Goal: Information Seeking & Learning: Learn about a topic

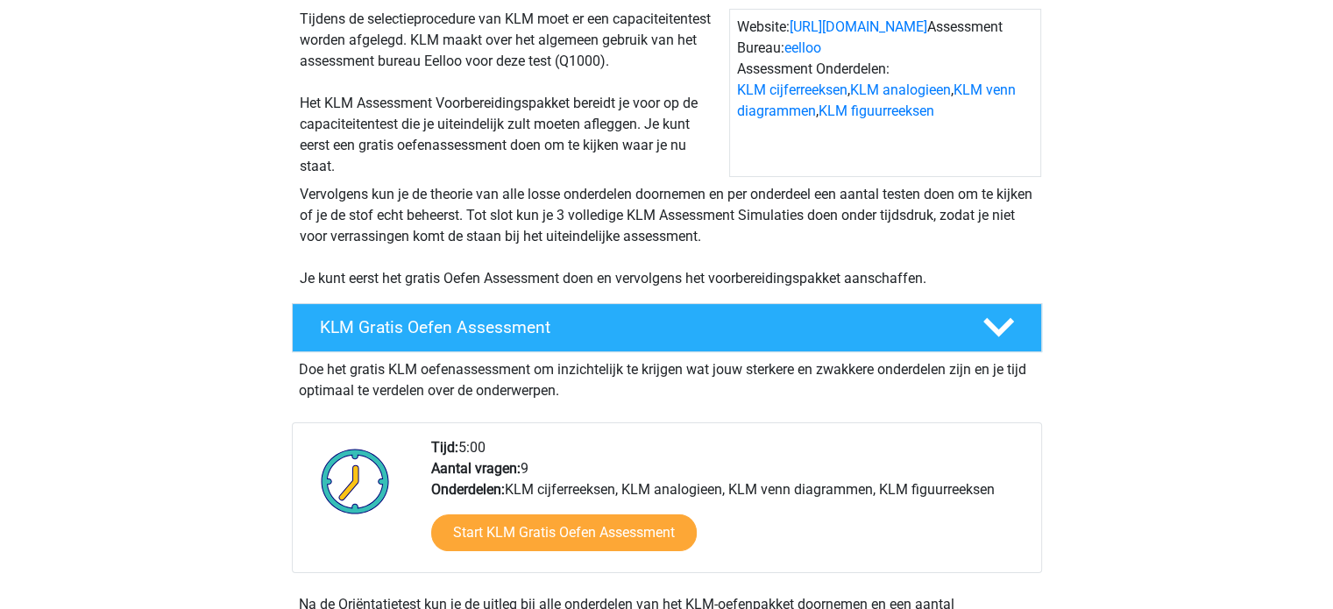
scroll to position [438, 0]
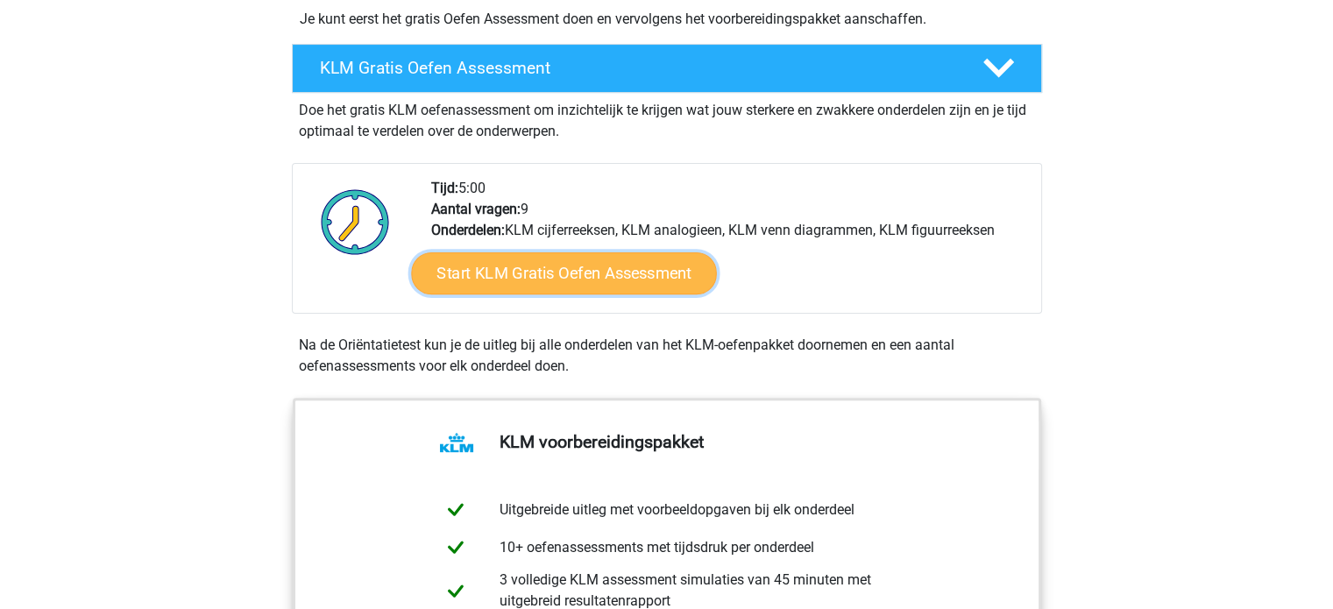
click at [582, 284] on link "Start KLM Gratis Oefen Assessment" at bounding box center [563, 273] width 305 height 42
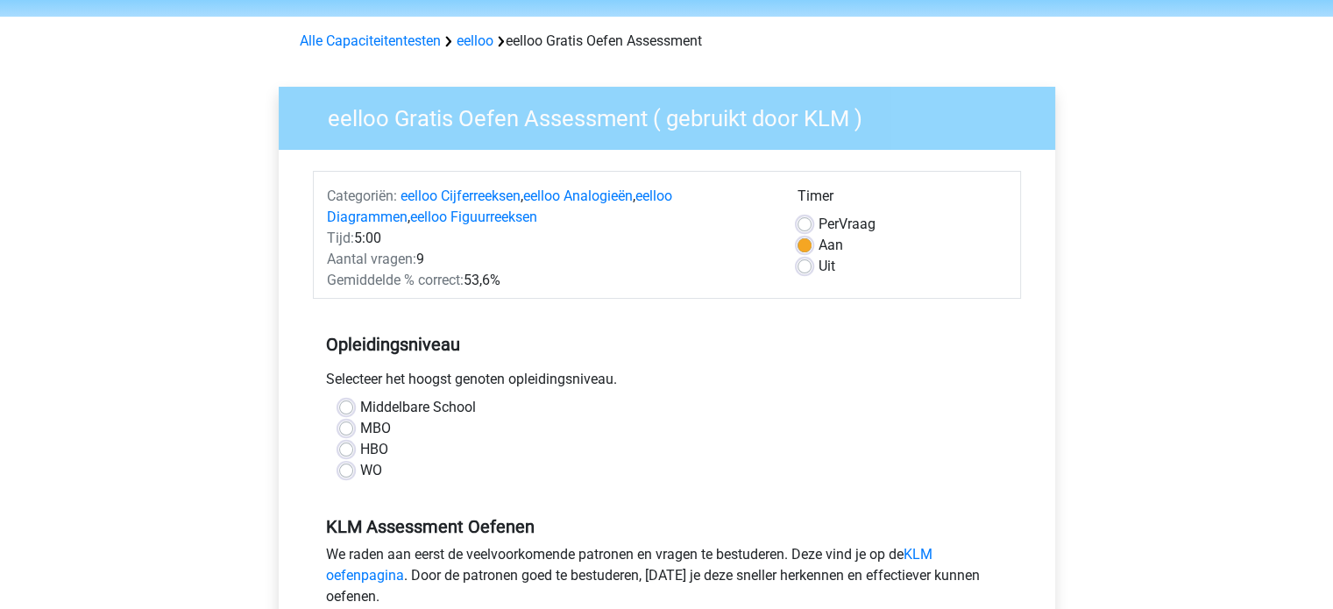
scroll to position [88, 0]
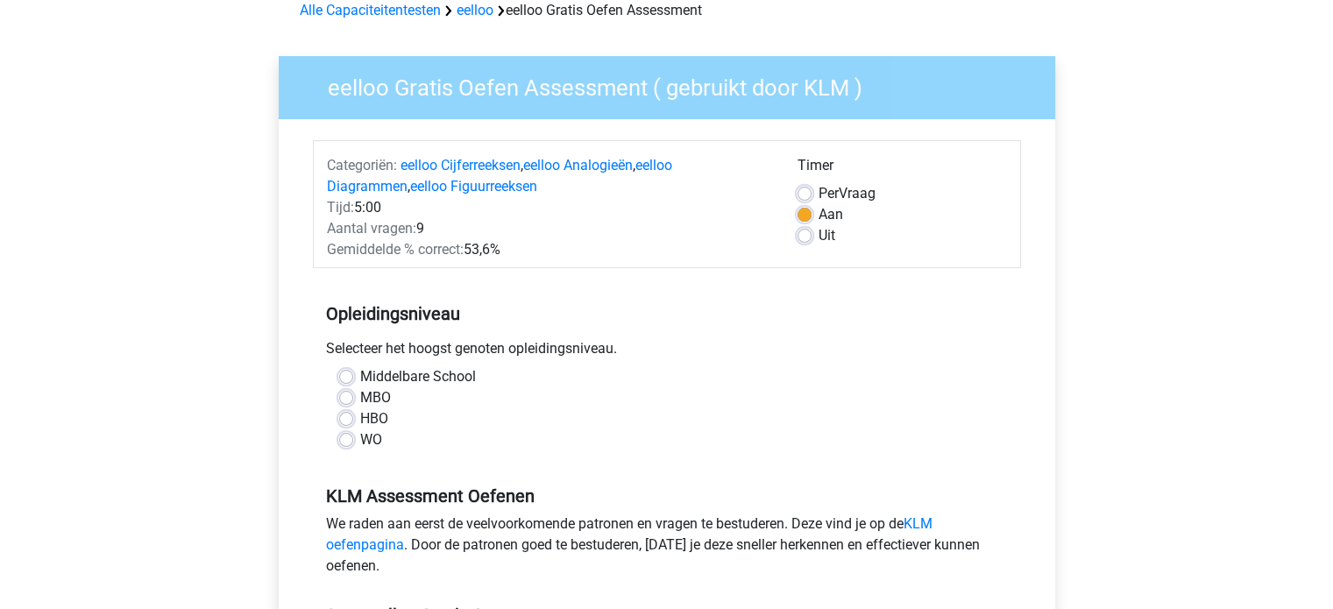
click at [360, 444] on label "WO" at bounding box center [371, 440] width 22 height 21
click at [347, 444] on input "WO" at bounding box center [346, 439] width 14 height 18
radio input "true"
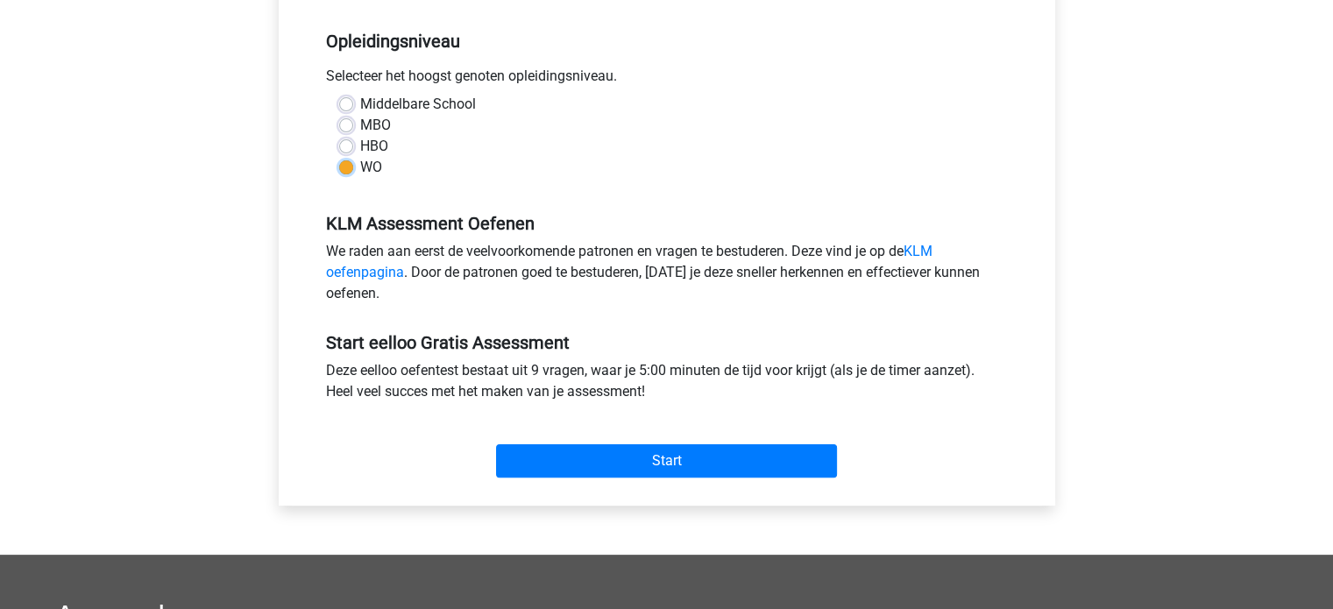
scroll to position [438, 0]
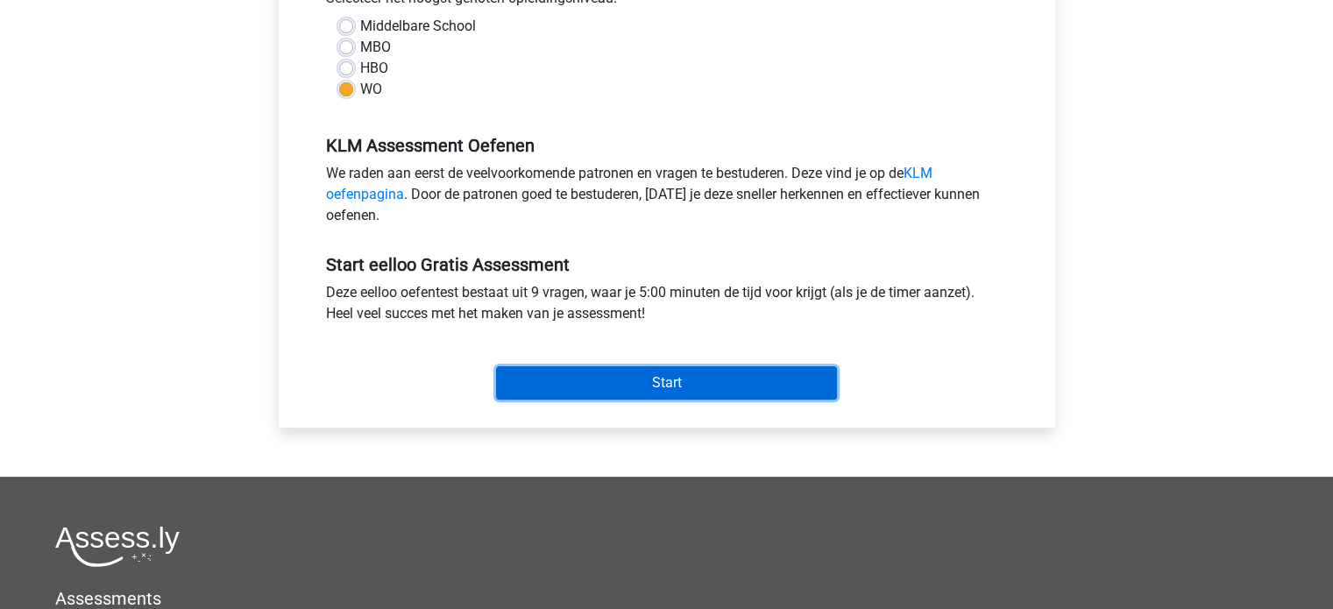
click at [541, 376] on input "Start" at bounding box center [666, 382] width 341 height 33
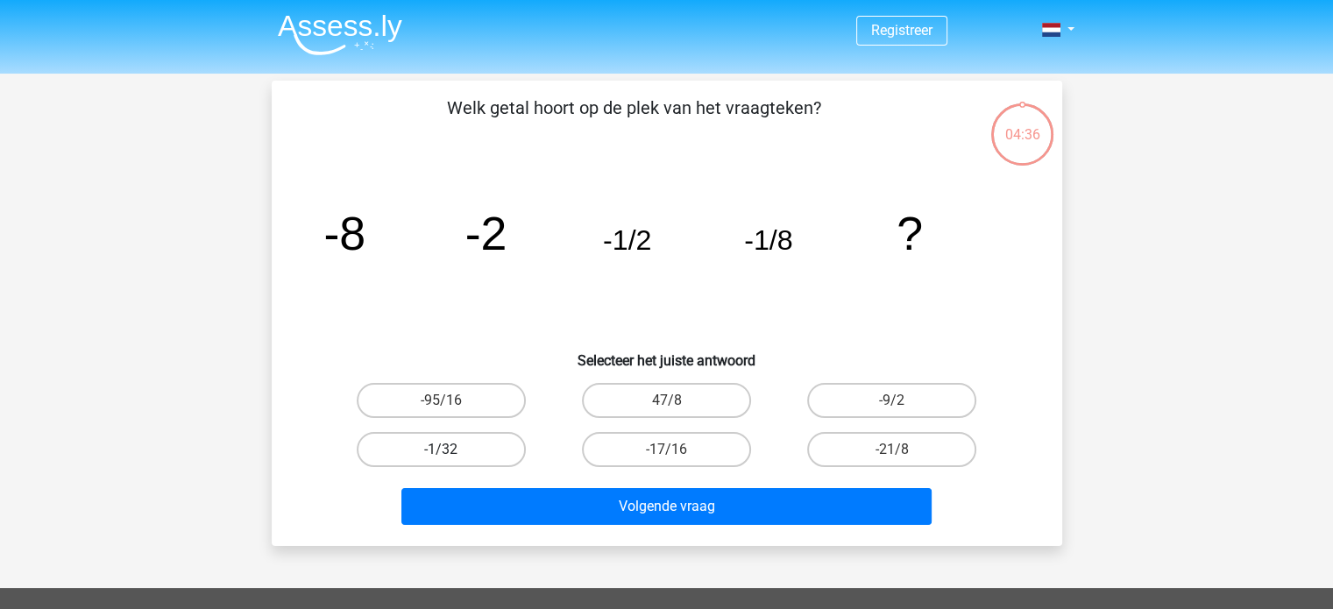
click at [480, 455] on label "-1/32" at bounding box center [441, 449] width 169 height 35
click at [452, 455] on input "-1/32" at bounding box center [446, 455] width 11 height 11
radio input "true"
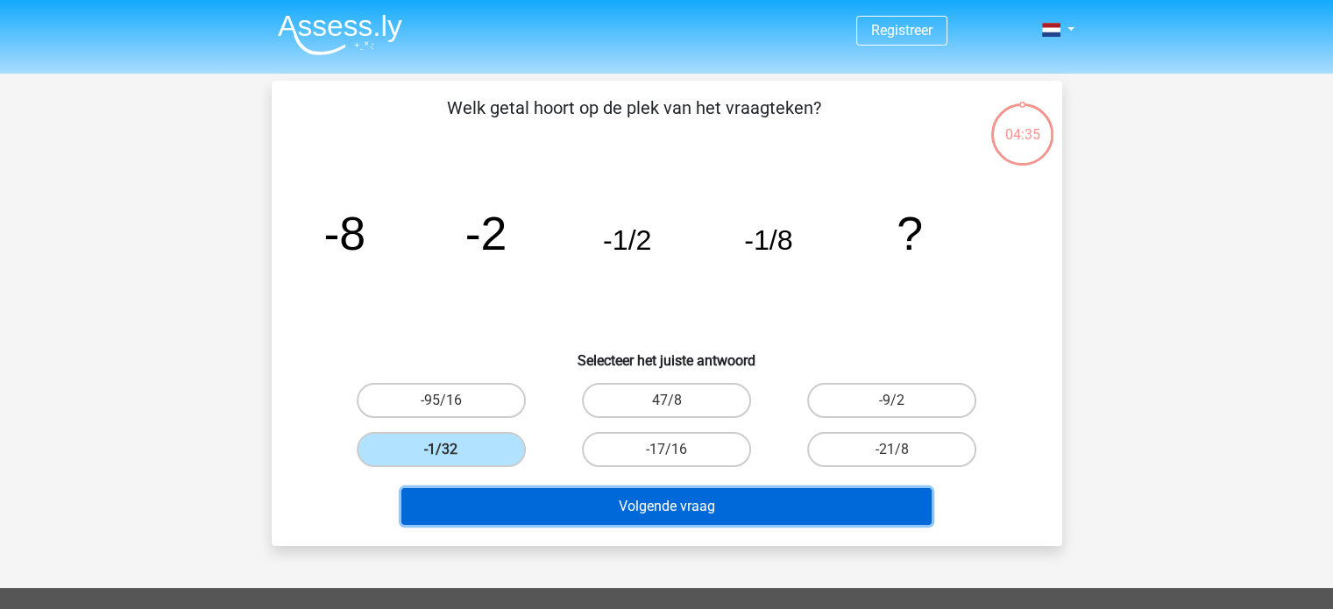
click at [571, 513] on button "Volgende vraag" at bounding box center [667, 506] width 530 height 37
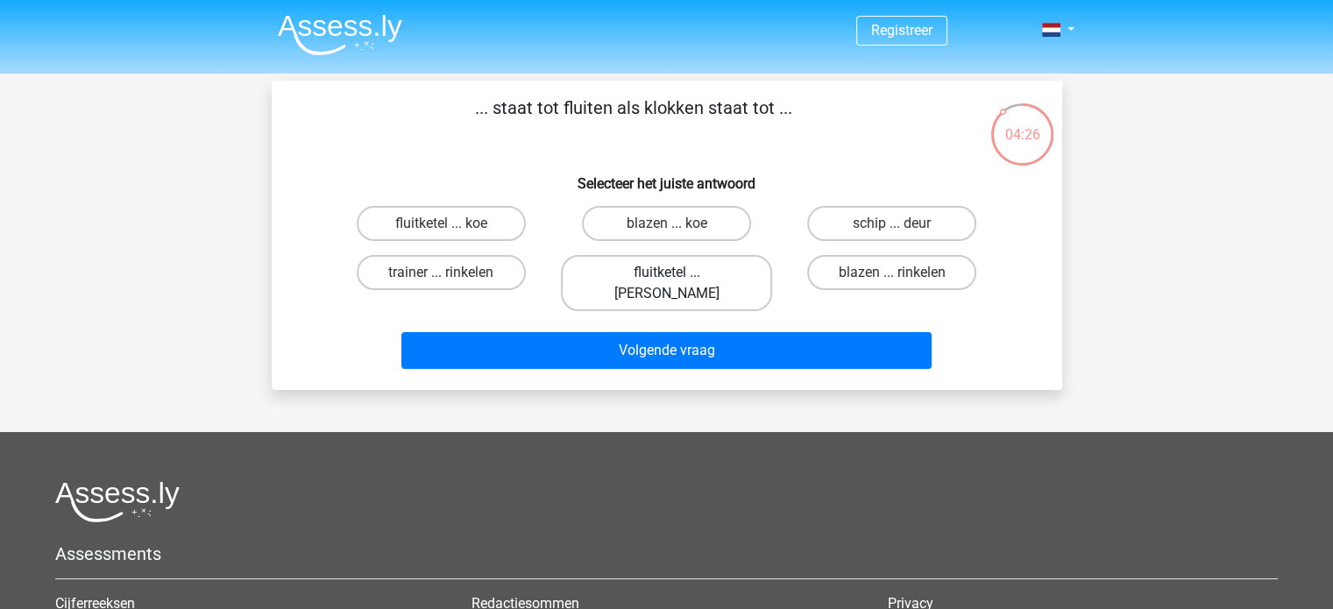
click at [700, 266] on label "fluitketel ... luiden" at bounding box center [666, 283] width 211 height 56
click at [678, 273] on input "fluitketel ... luiden" at bounding box center [671, 278] width 11 height 11
radio input "true"
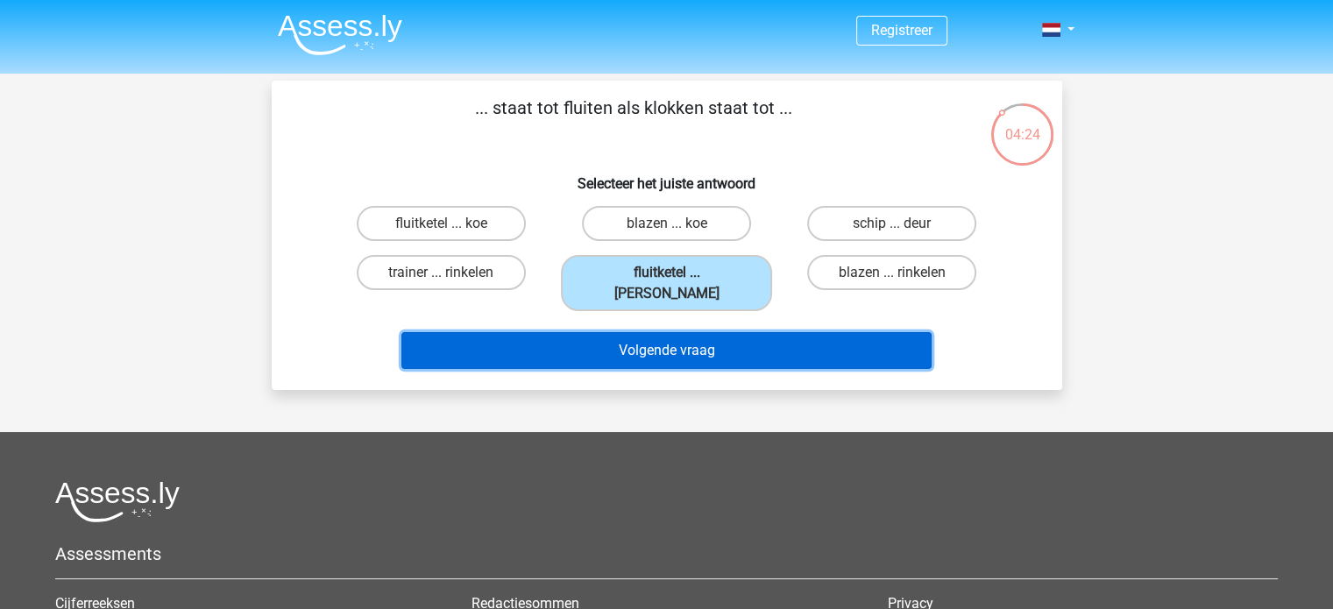
click at [682, 332] on button "Volgende vraag" at bounding box center [667, 350] width 530 height 37
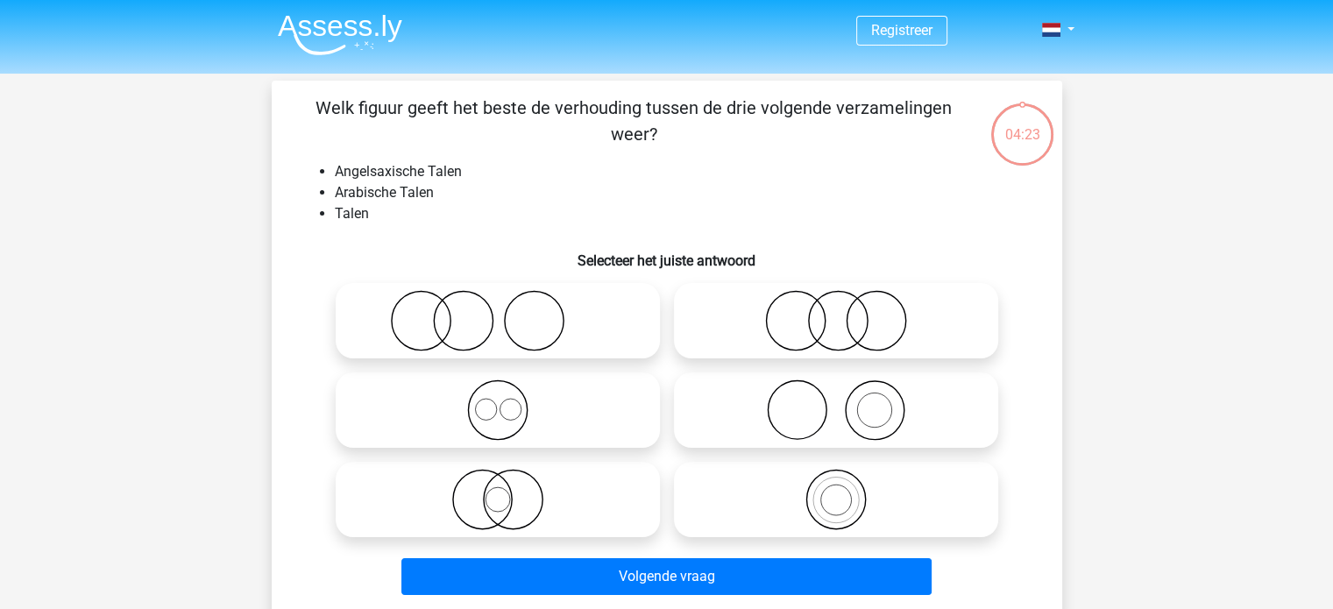
scroll to position [81, 0]
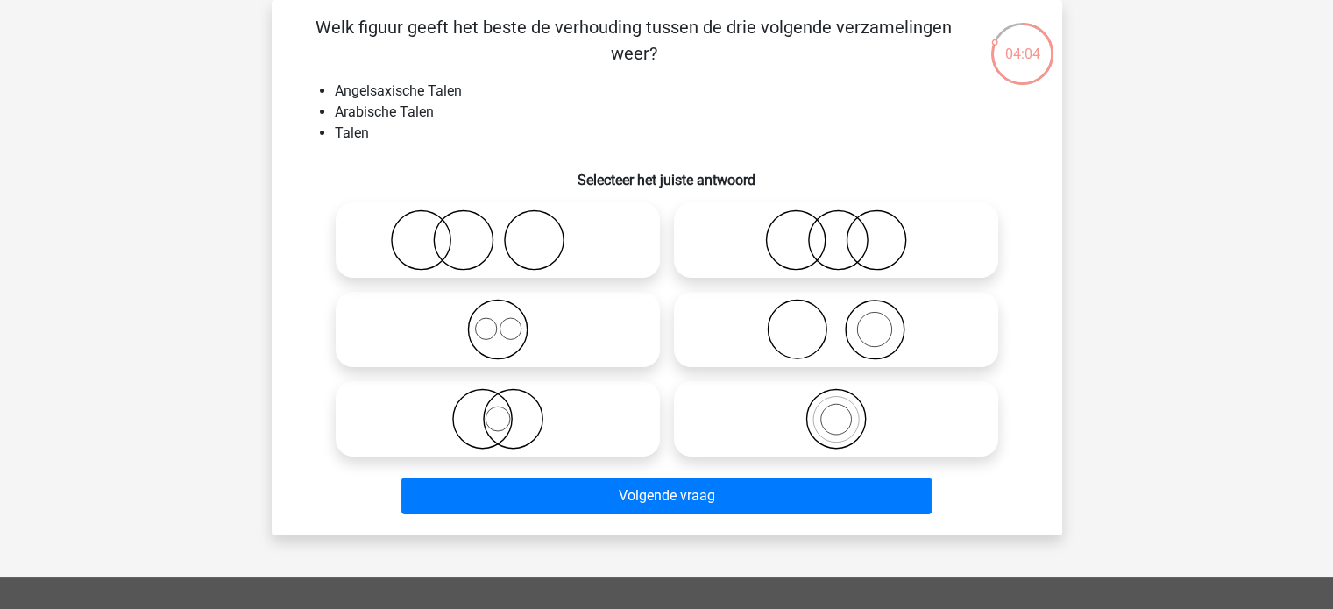
click at [491, 328] on icon at bounding box center [498, 329] width 310 height 61
click at [498, 321] on input "radio" at bounding box center [503, 314] width 11 height 11
radio input "true"
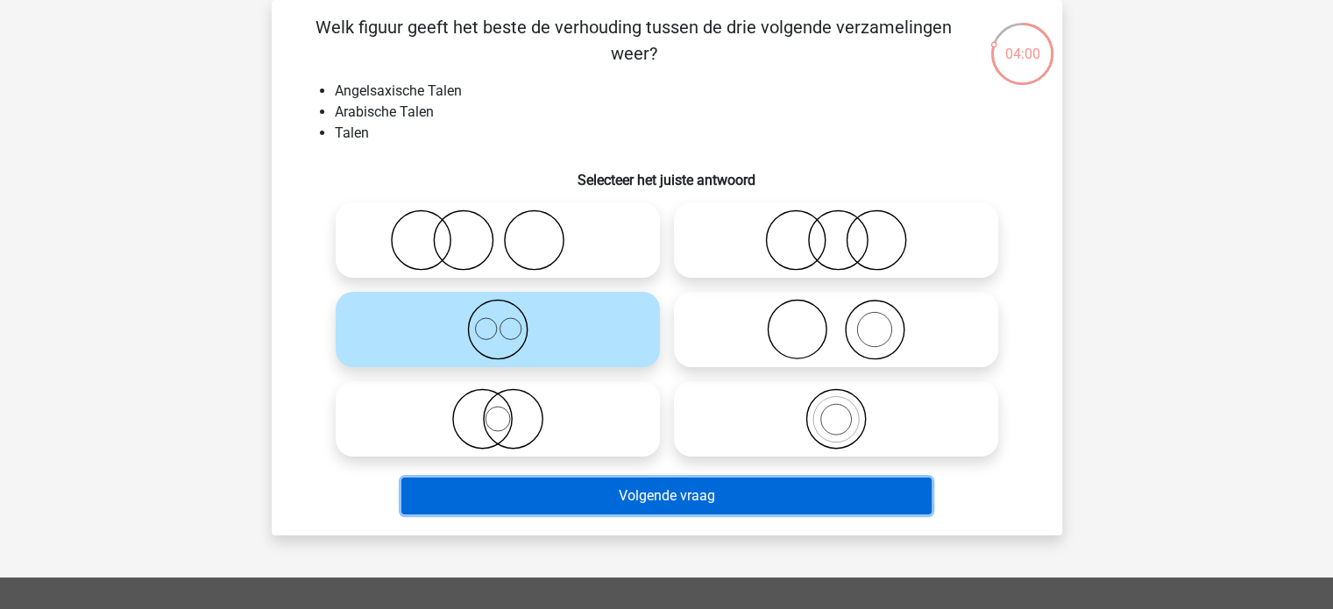
click at [608, 504] on button "Volgende vraag" at bounding box center [667, 496] width 530 height 37
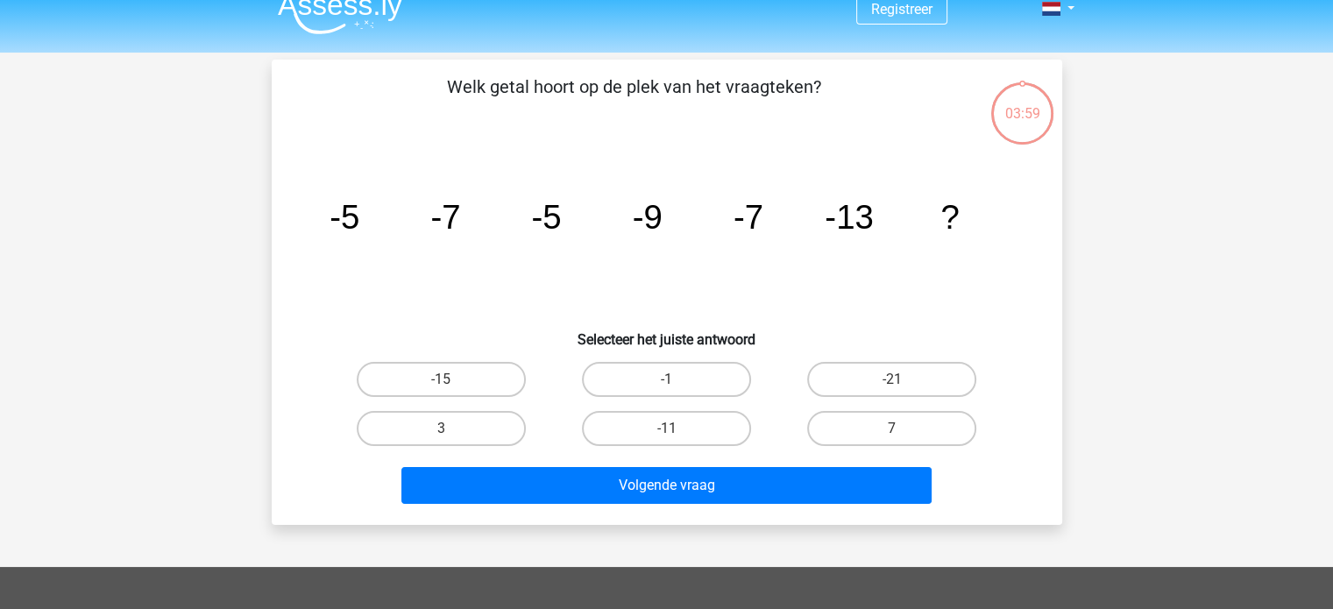
scroll to position [0, 0]
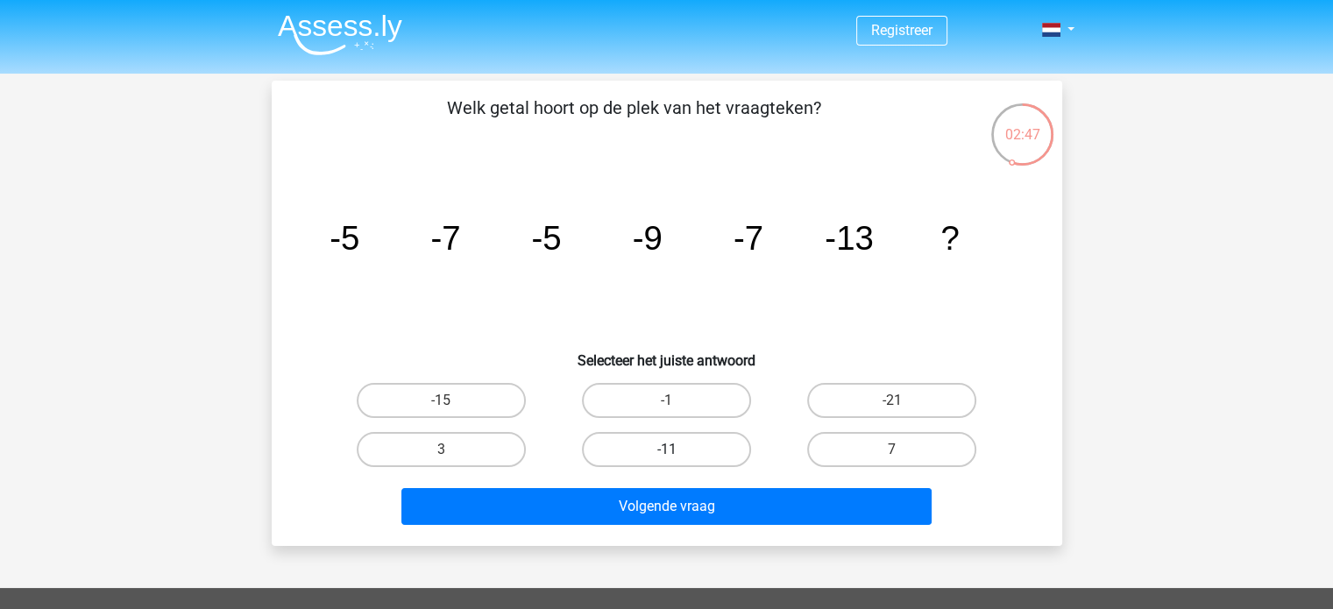
click at [724, 441] on label "-11" at bounding box center [666, 449] width 169 height 35
click at [678, 450] on input "-11" at bounding box center [671, 455] width 11 height 11
radio input "true"
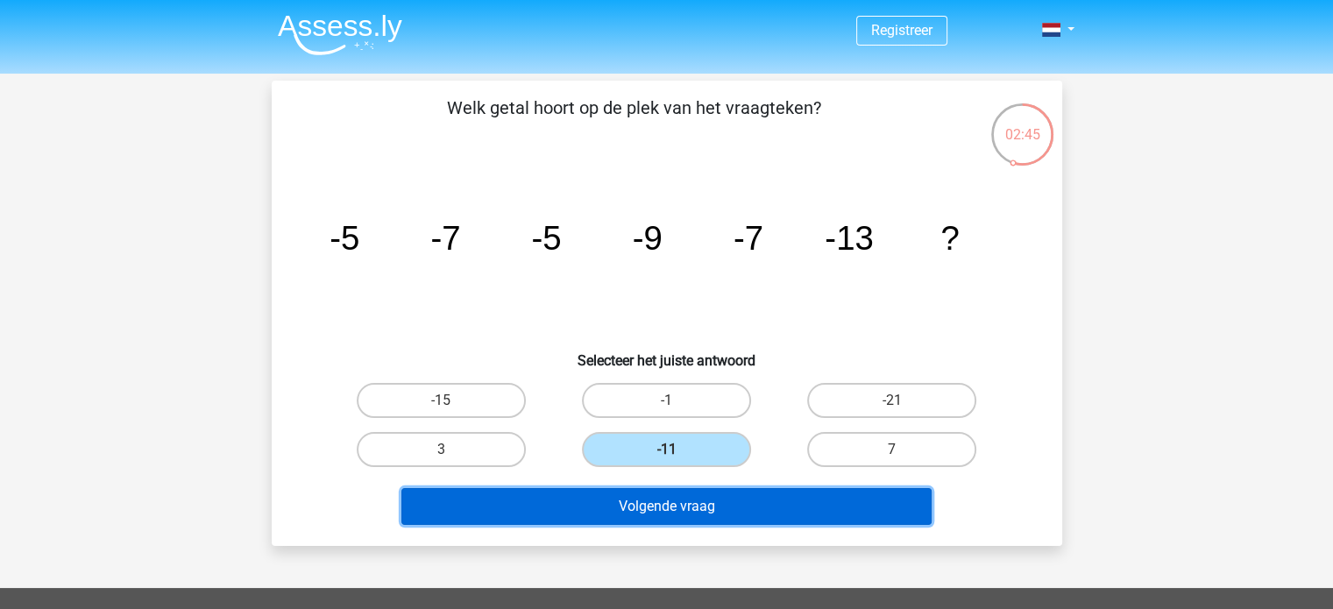
click at [735, 508] on button "Volgende vraag" at bounding box center [667, 506] width 530 height 37
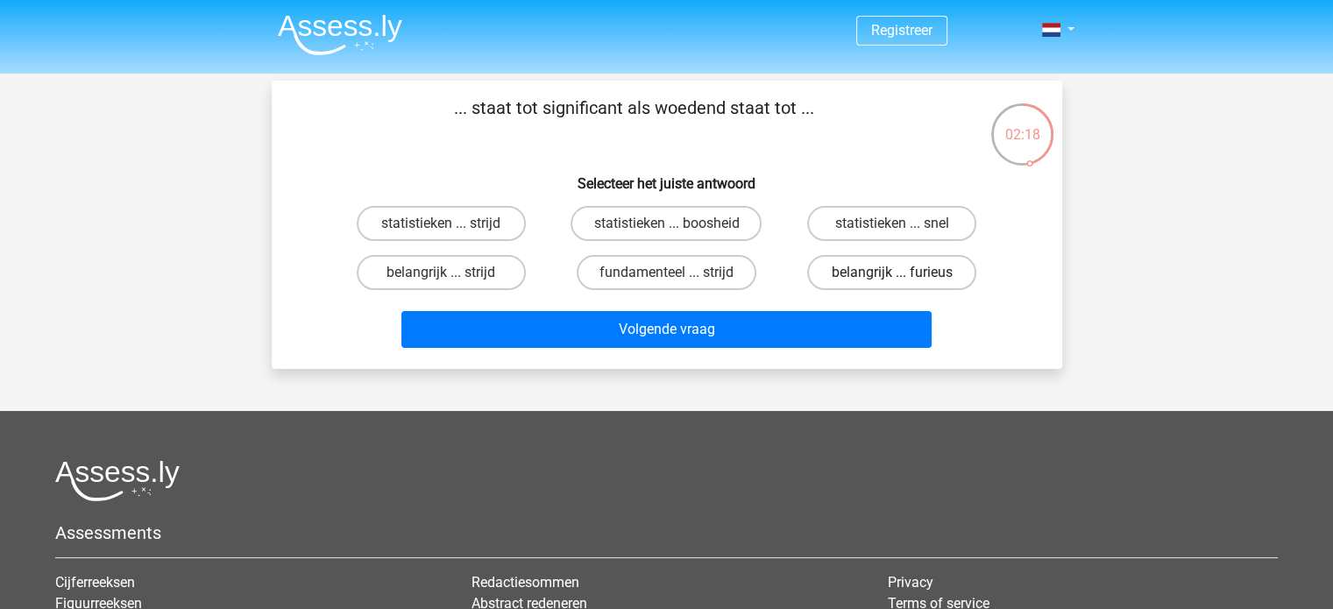
click at [940, 280] on label "belangrijk ... furieus" at bounding box center [891, 272] width 169 height 35
click at [904, 280] on input "belangrijk ... furieus" at bounding box center [897, 278] width 11 height 11
radio input "true"
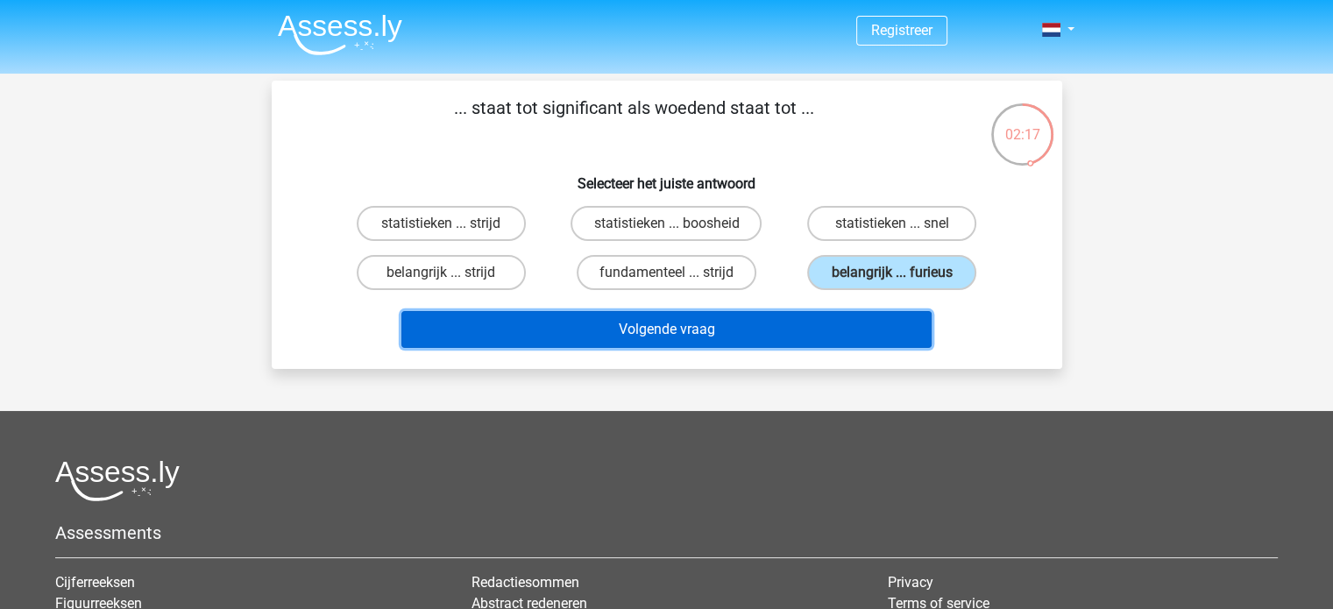
click at [845, 331] on button "Volgende vraag" at bounding box center [667, 329] width 530 height 37
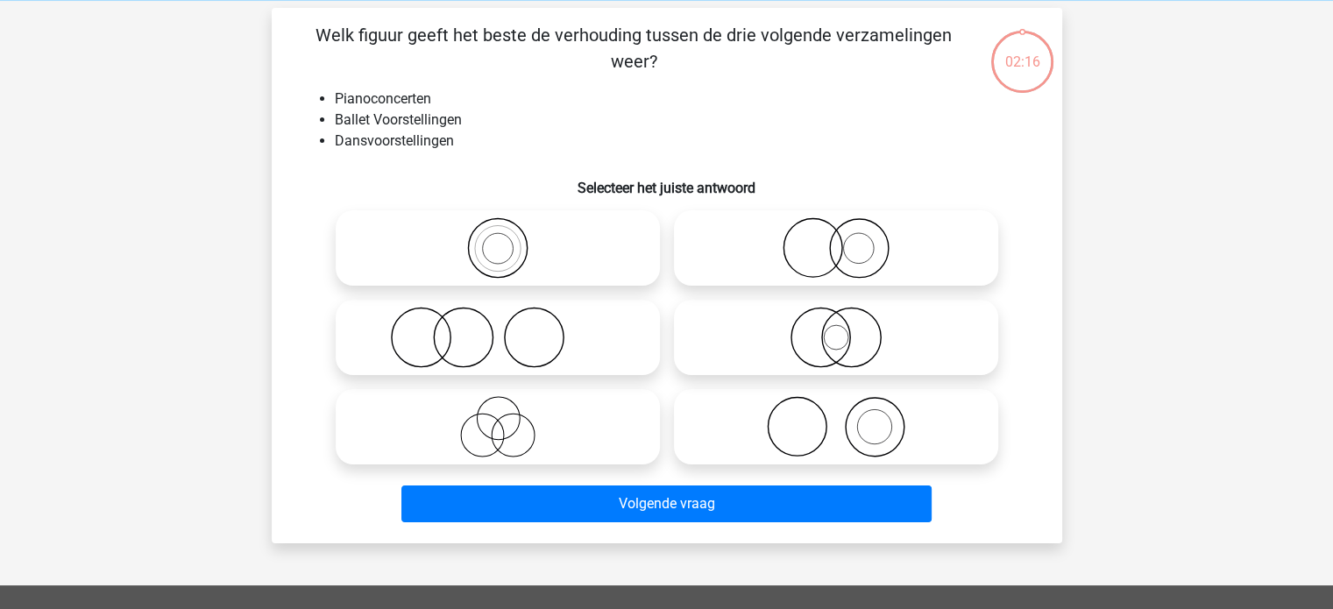
scroll to position [81, 0]
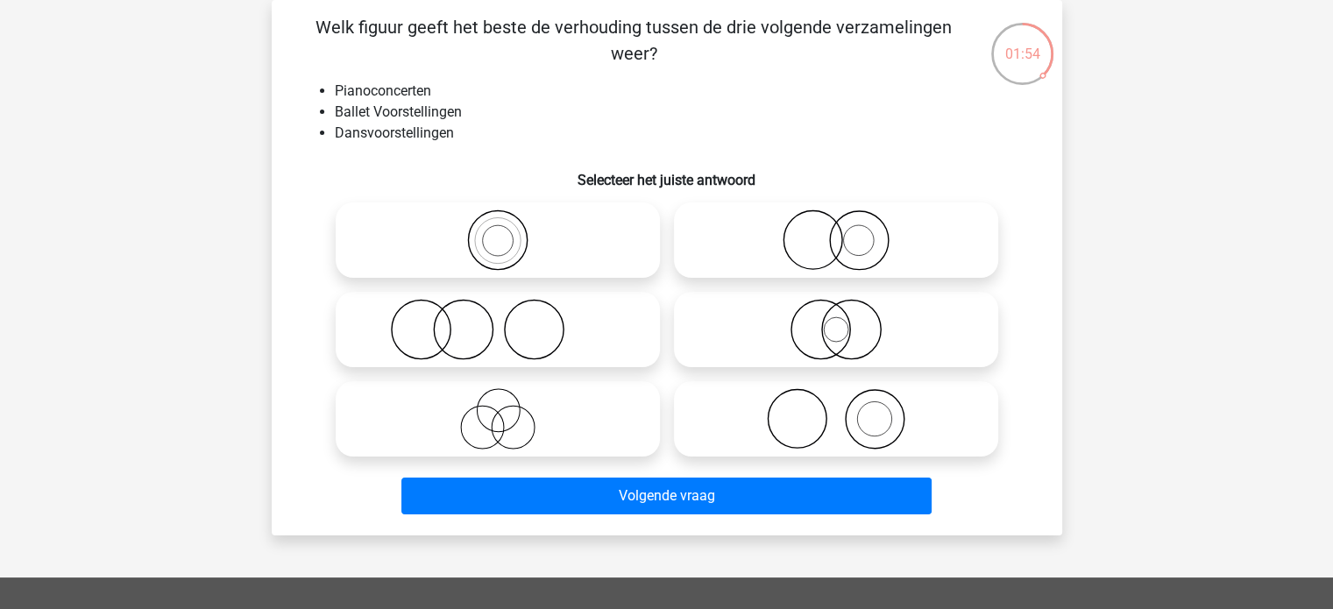
click at [811, 420] on icon at bounding box center [836, 418] width 310 height 61
click at [836, 410] on input "radio" at bounding box center [841, 404] width 11 height 11
radio input "true"
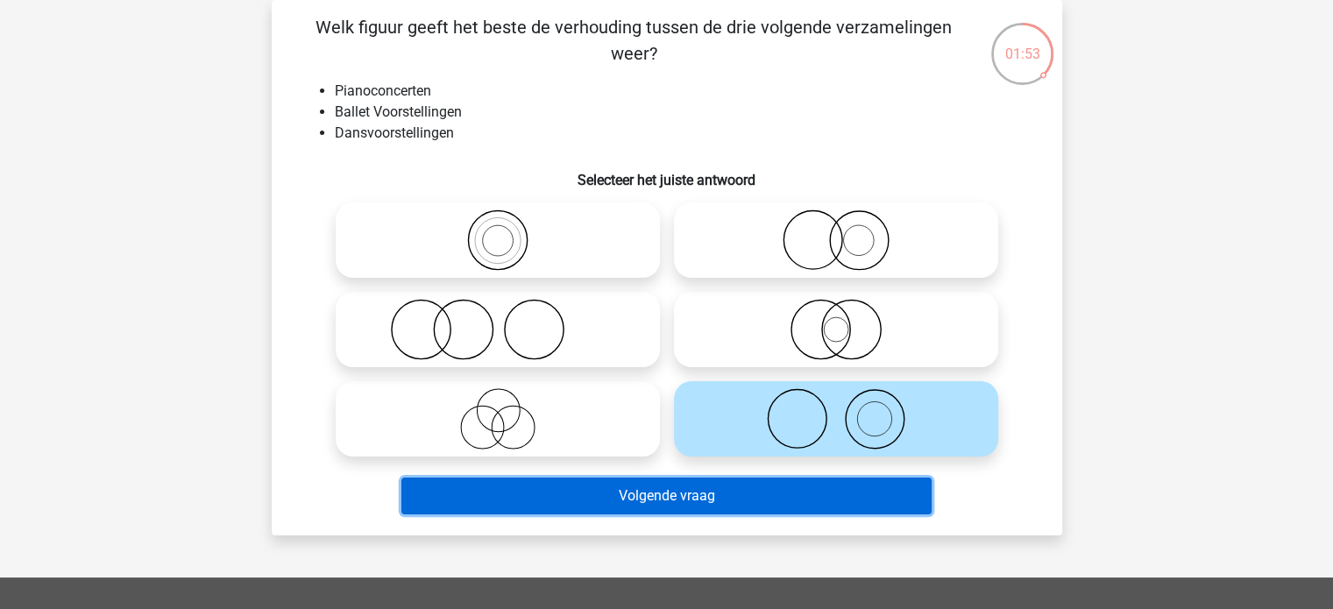
click at [742, 492] on button "Volgende vraag" at bounding box center [667, 496] width 530 height 37
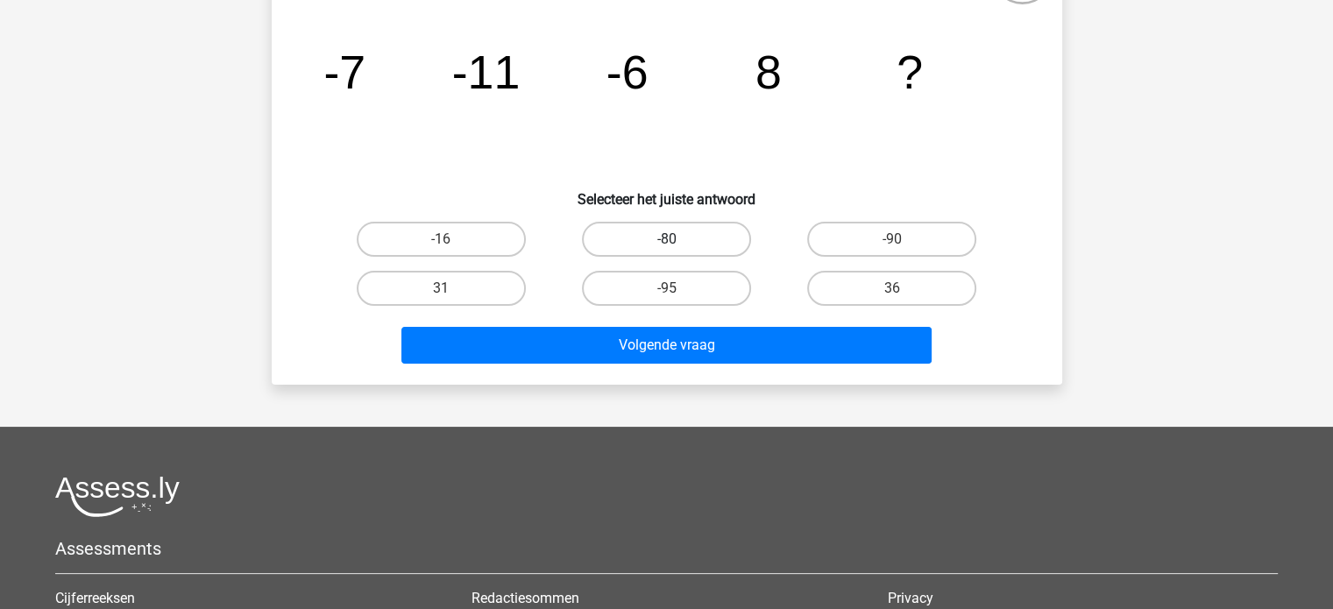
scroll to position [0, 0]
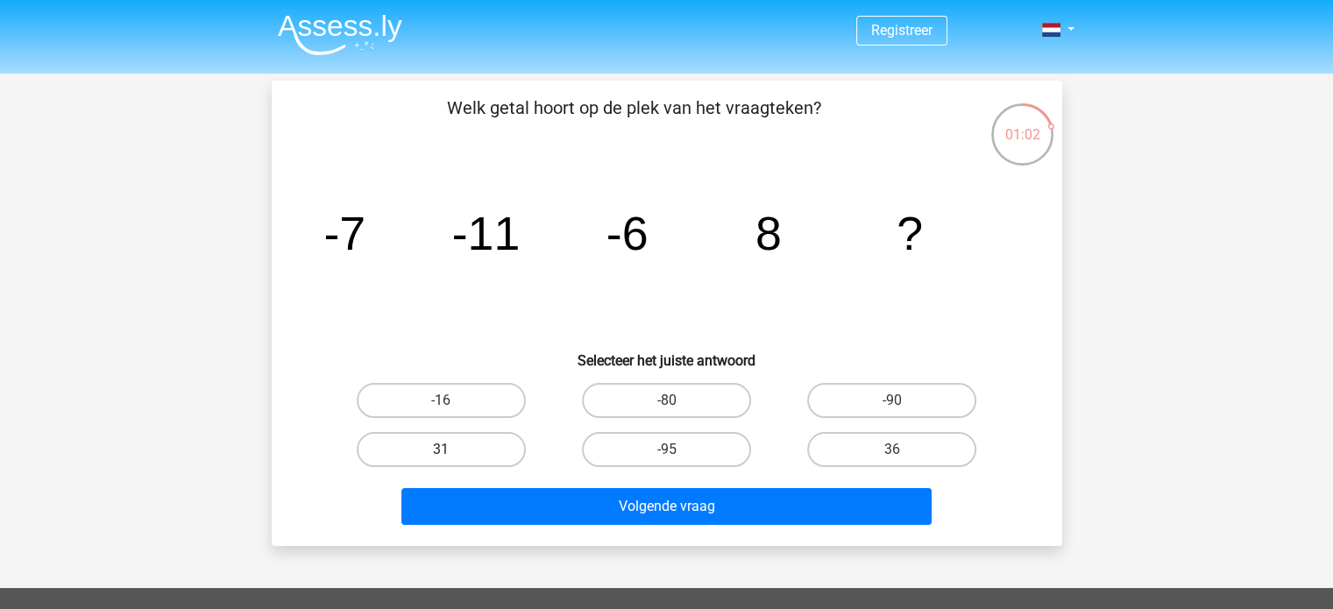
click at [496, 449] on label "31" at bounding box center [441, 449] width 169 height 35
click at [452, 450] on input "31" at bounding box center [446, 455] width 11 height 11
radio input "true"
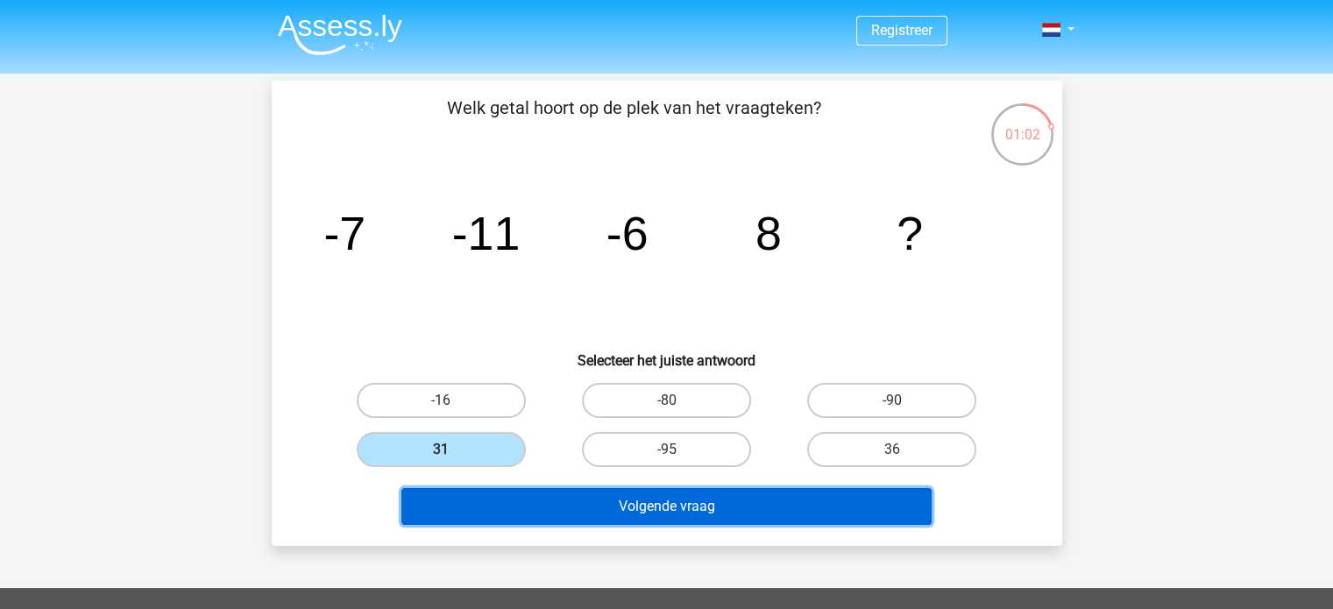
click at [668, 507] on button "Volgende vraag" at bounding box center [667, 506] width 530 height 37
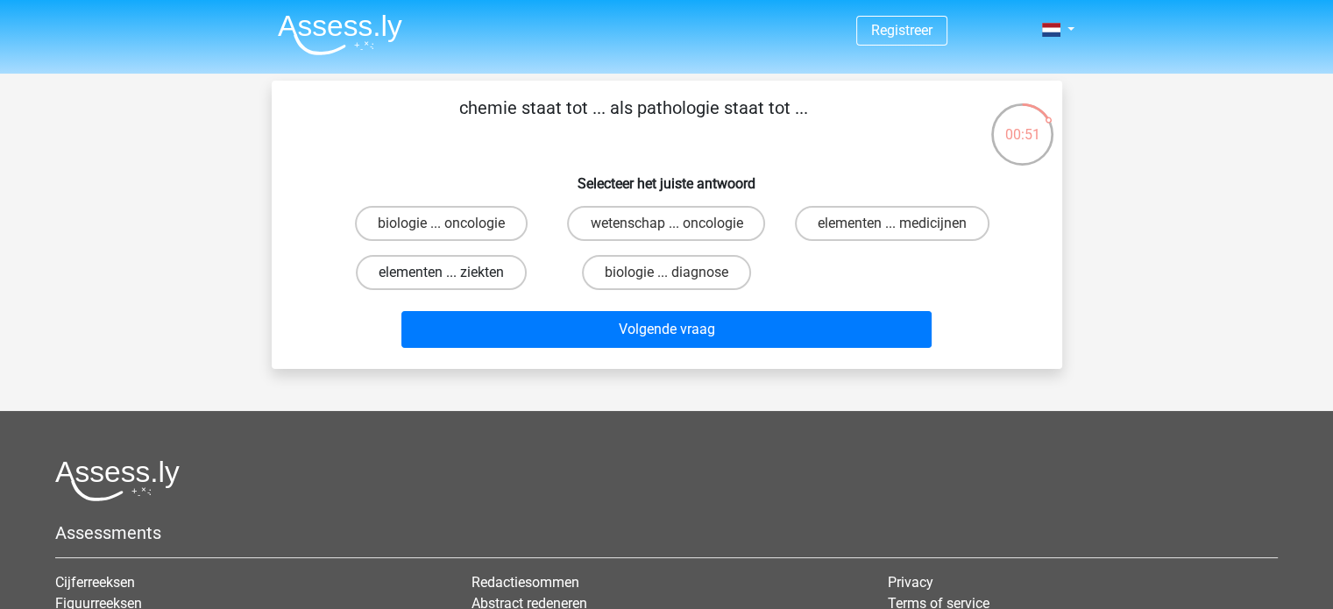
click at [490, 273] on label "elementen ... ziekten" at bounding box center [441, 272] width 171 height 35
click at [452, 273] on input "elementen ... ziekten" at bounding box center [446, 278] width 11 height 11
radio input "true"
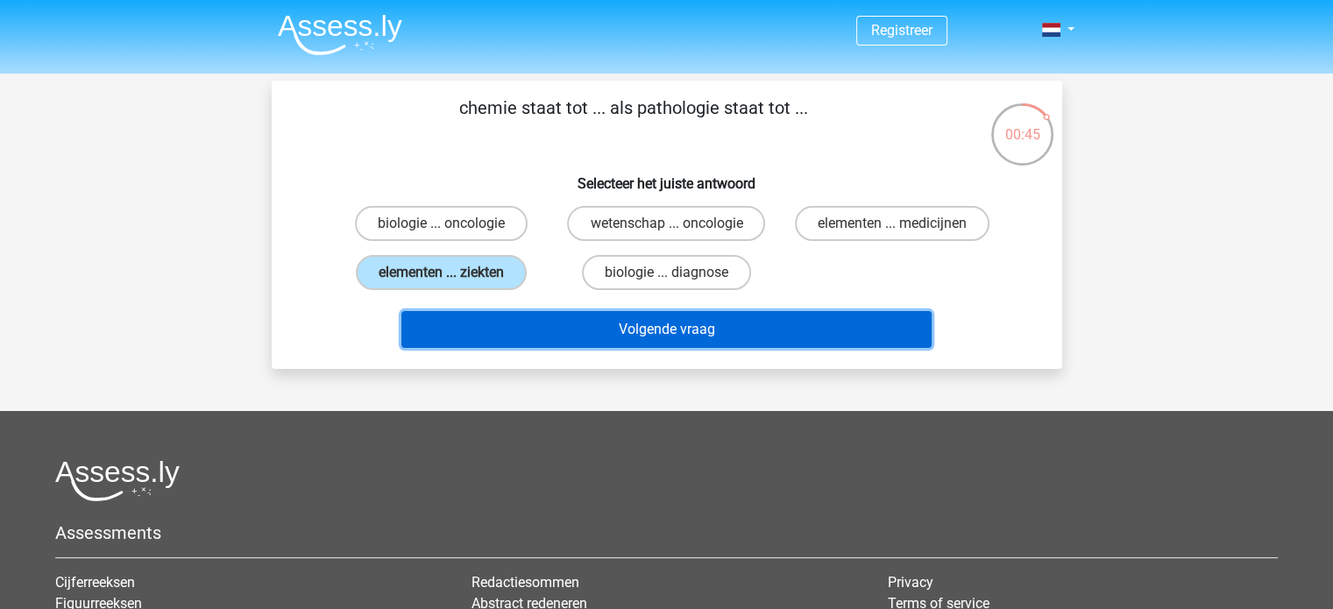
click at [501, 330] on button "Volgende vraag" at bounding box center [667, 329] width 530 height 37
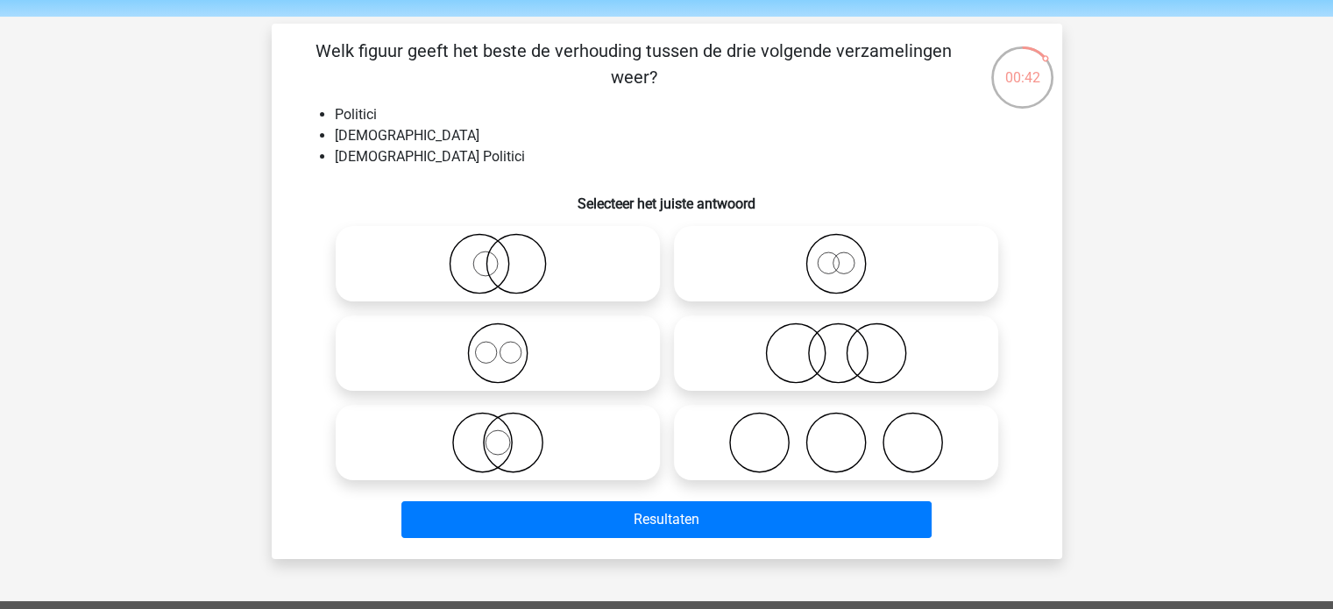
scroll to position [88, 0]
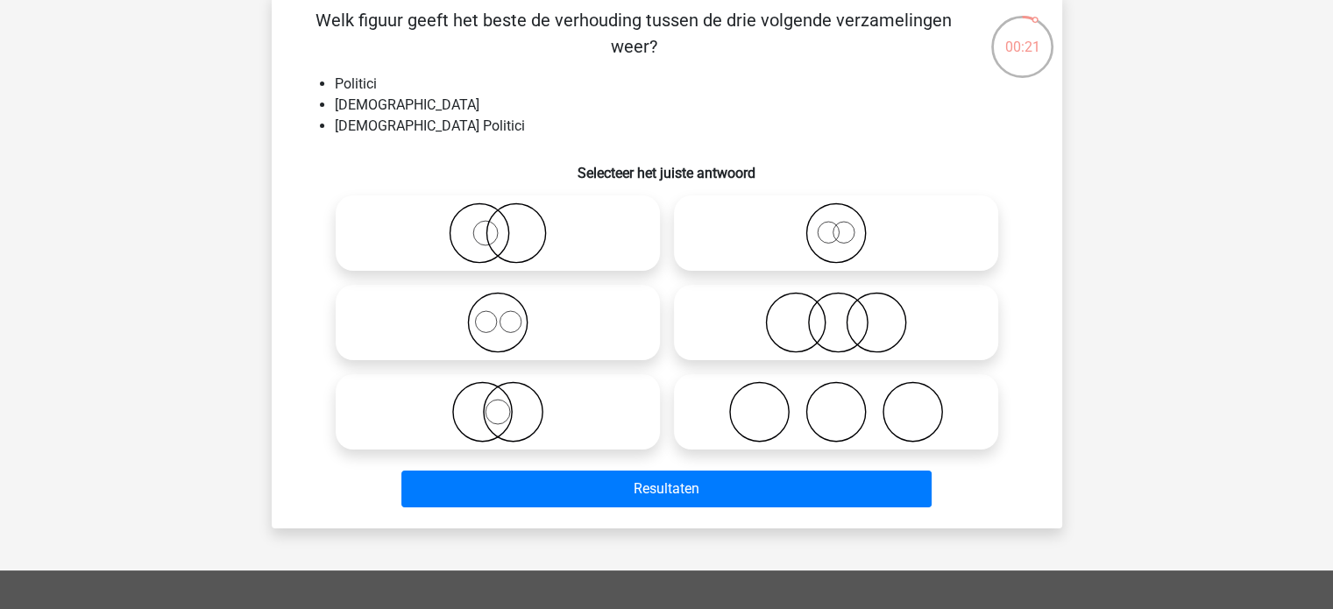
drag, startPoint x: 582, startPoint y: 425, endPoint x: 638, endPoint y: 480, distance: 78.1
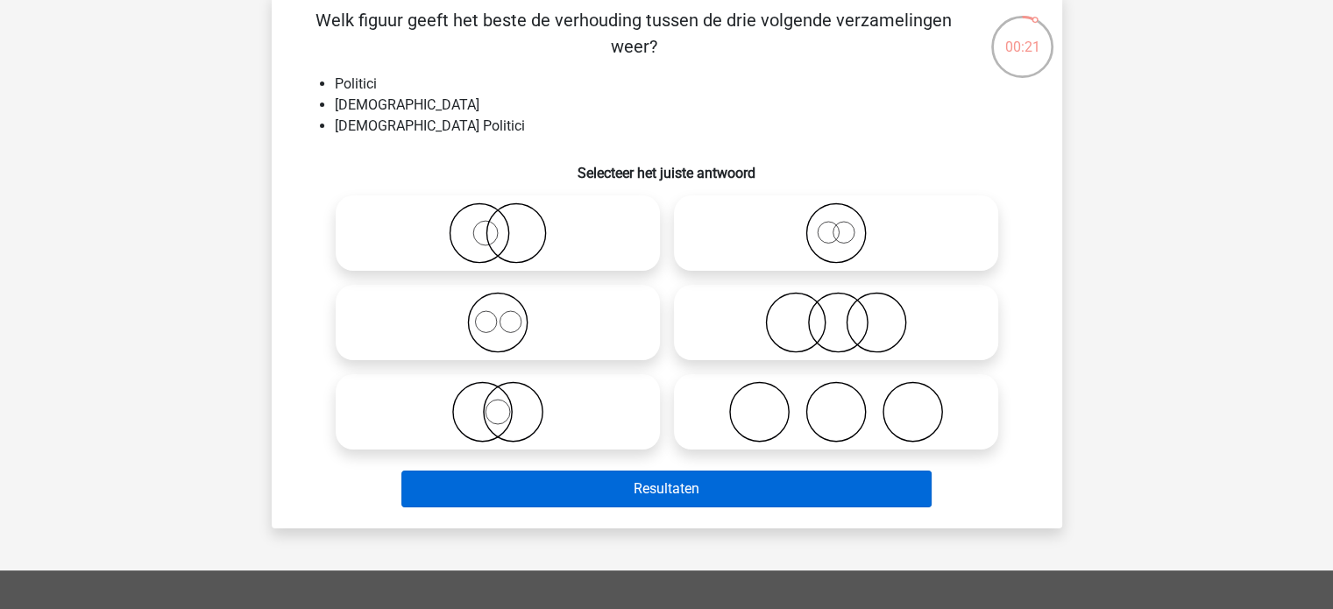
click at [582, 424] on icon at bounding box center [498, 411] width 310 height 61
click at [509, 403] on input "radio" at bounding box center [503, 397] width 11 height 11
radio input "true"
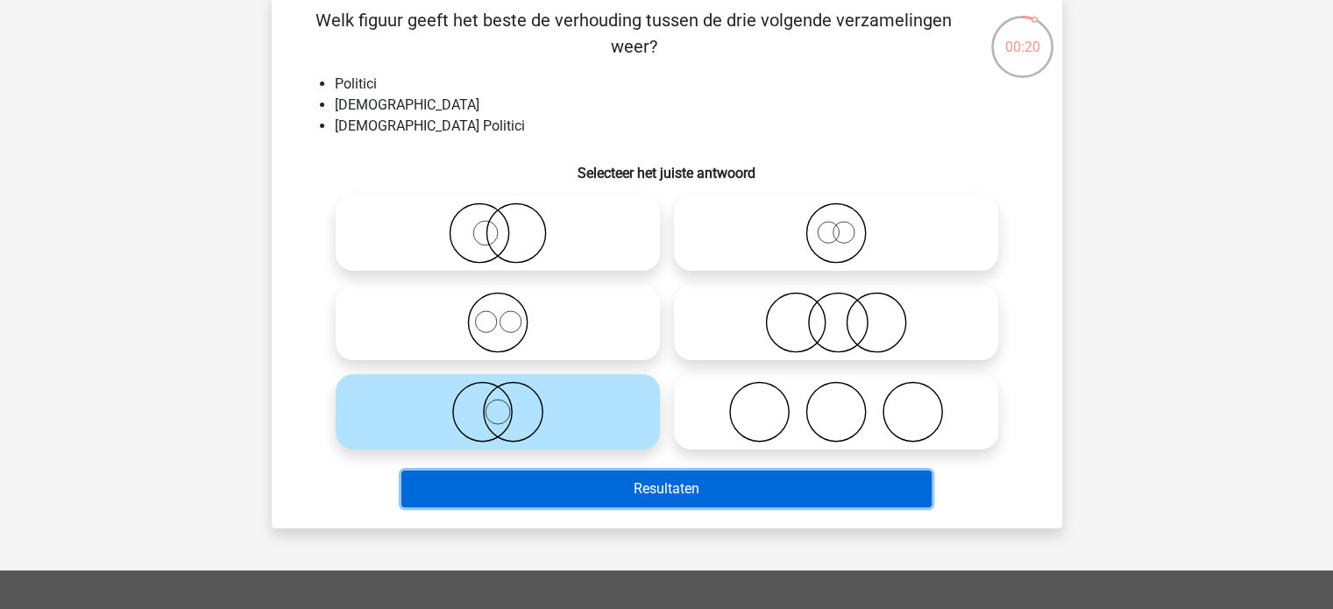
click at [721, 498] on button "Resultaten" at bounding box center [667, 489] width 530 height 37
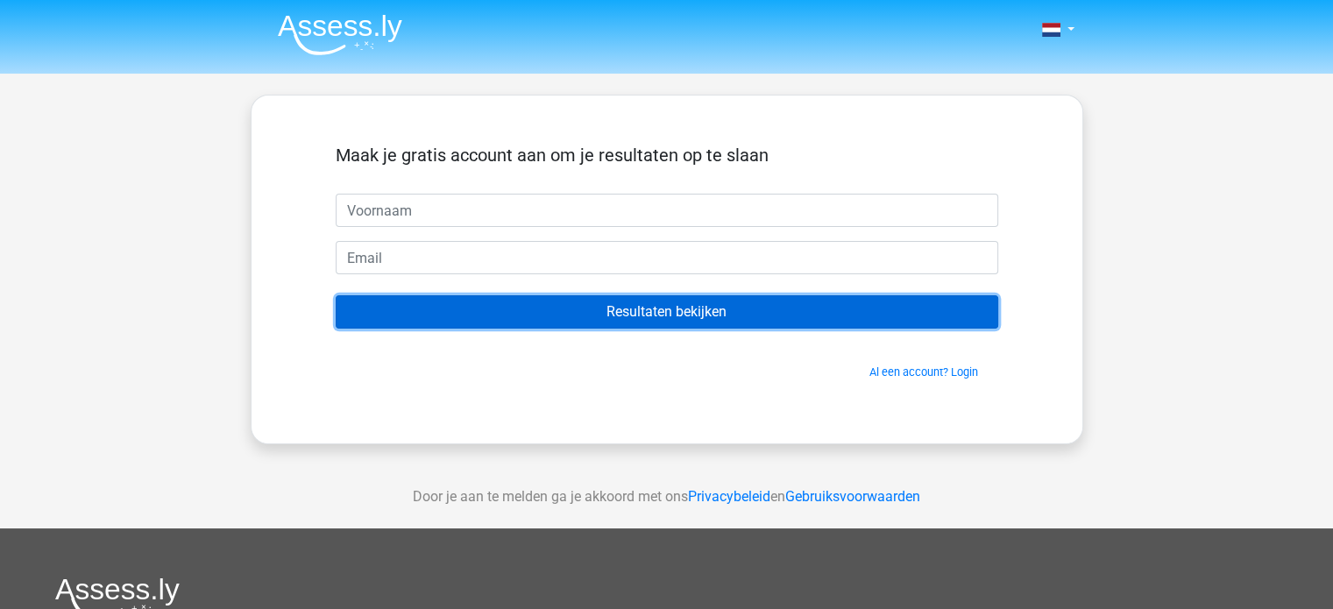
click at [726, 316] on input "Resultaten bekijken" at bounding box center [667, 311] width 663 height 33
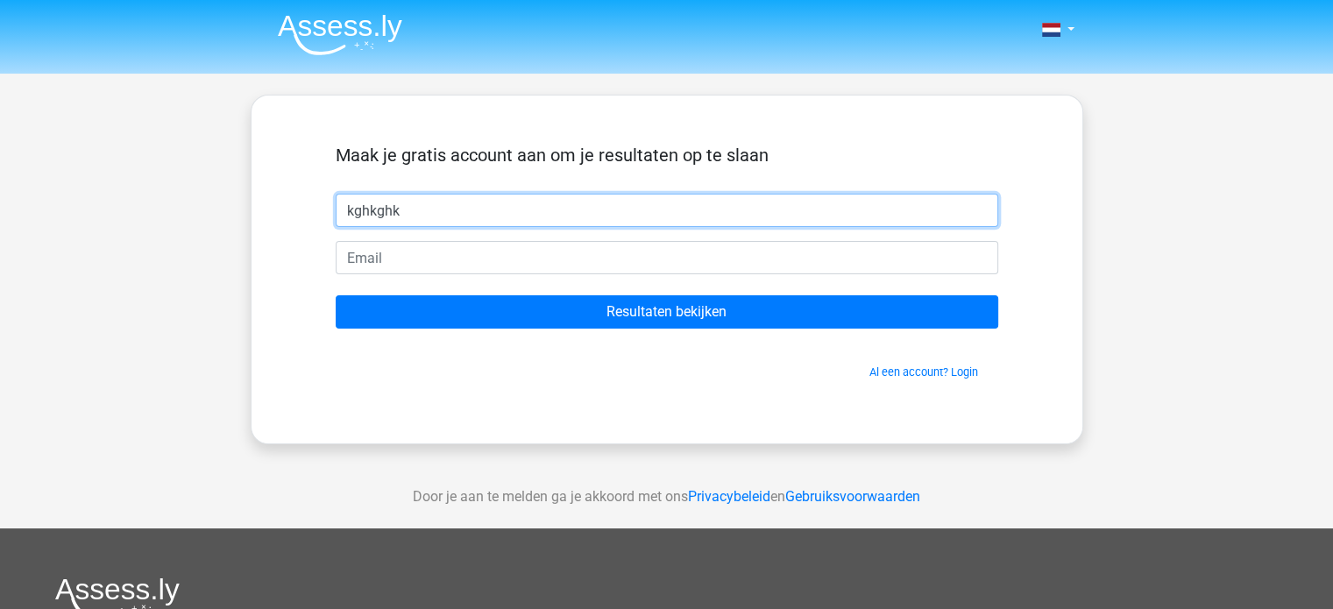
type input "kghkghk"
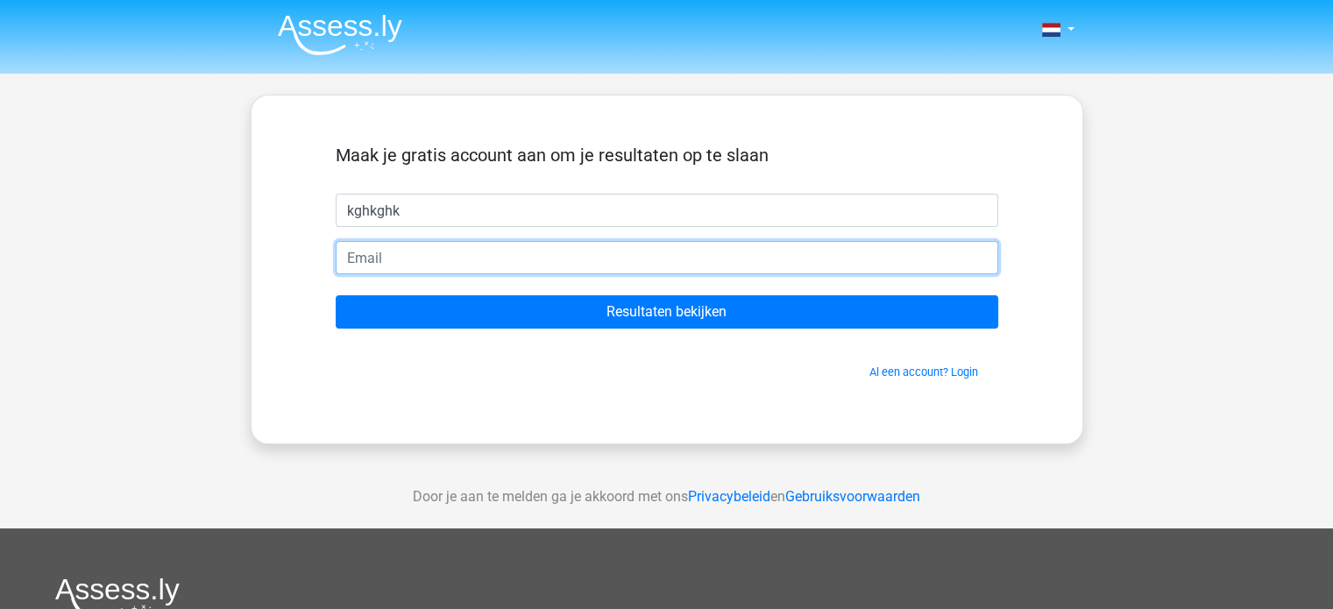
click at [400, 243] on input "email" at bounding box center [667, 257] width 663 height 33
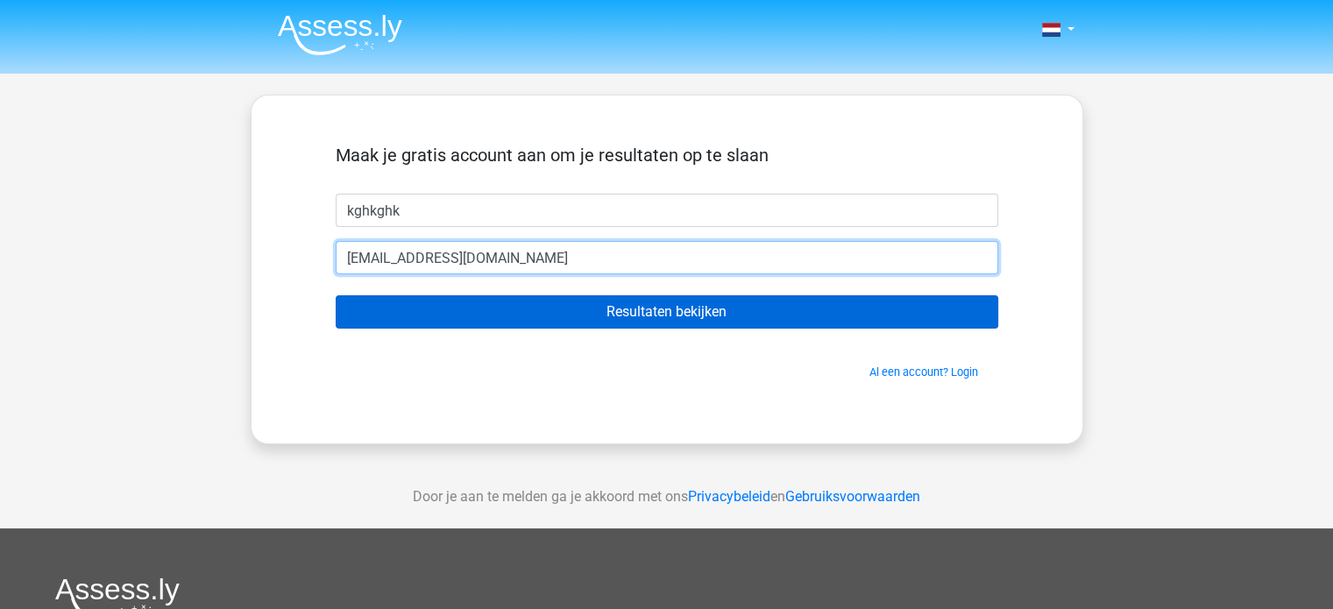
type input "[EMAIL_ADDRESS][DOMAIN_NAME]"
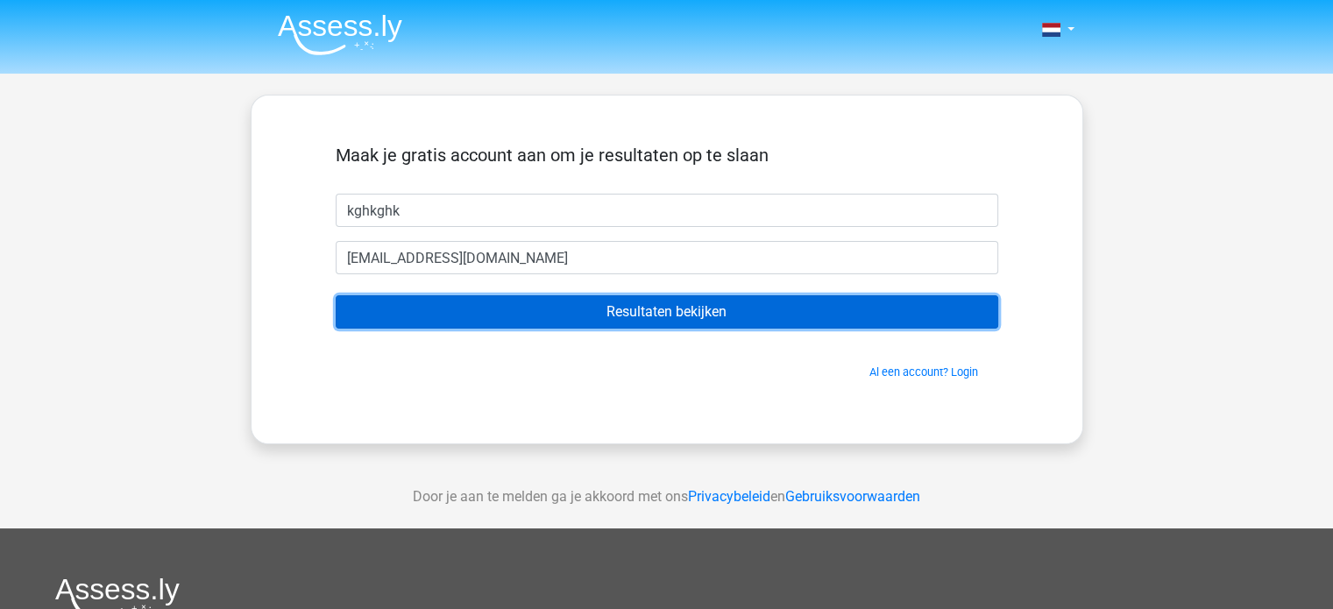
click at [681, 302] on input "Resultaten bekijken" at bounding box center [667, 311] width 663 height 33
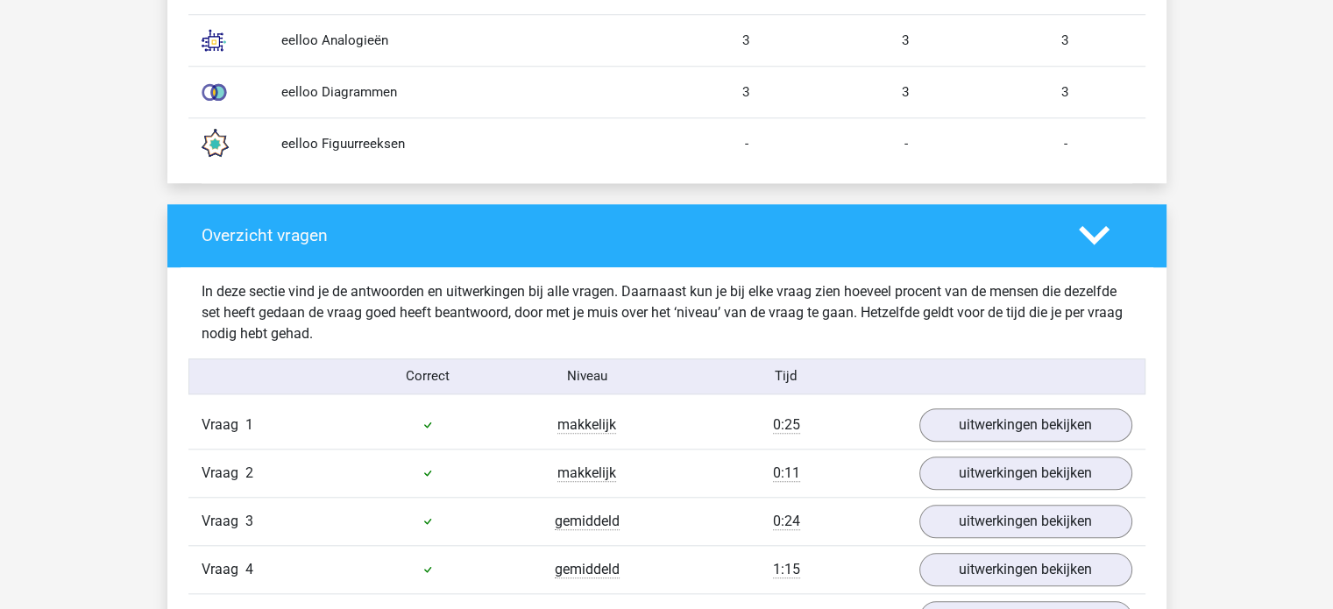
scroll to position [1841, 0]
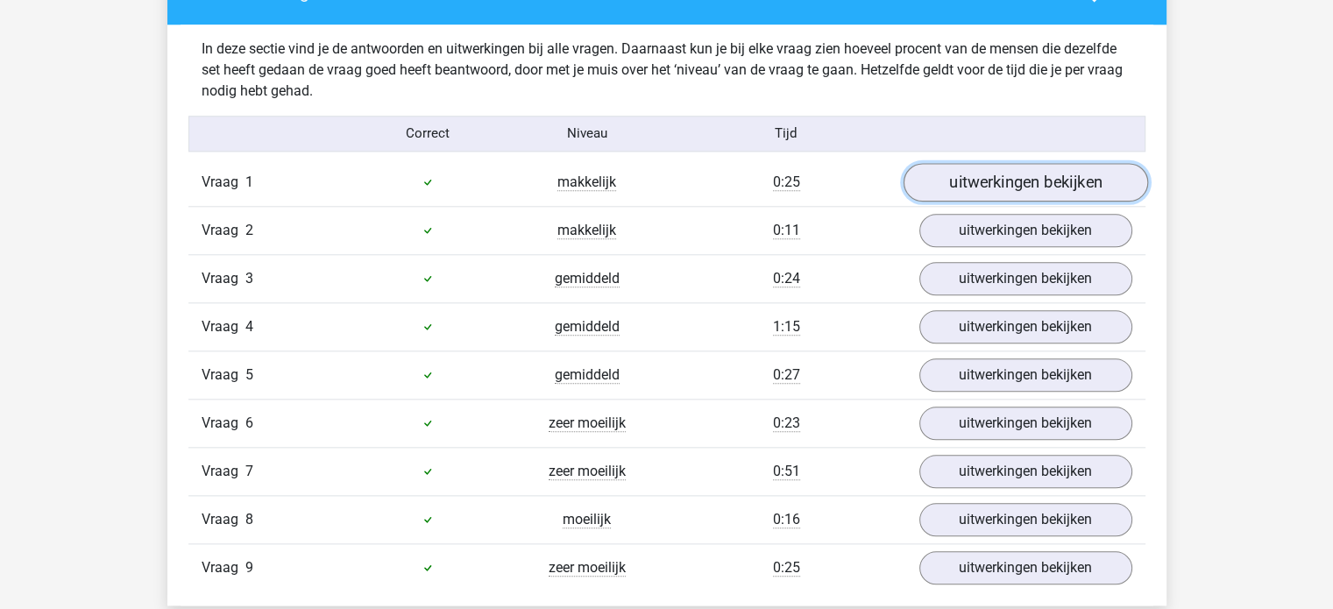
click at [1045, 185] on link "uitwerkingen bekijken" at bounding box center [1025, 182] width 245 height 39
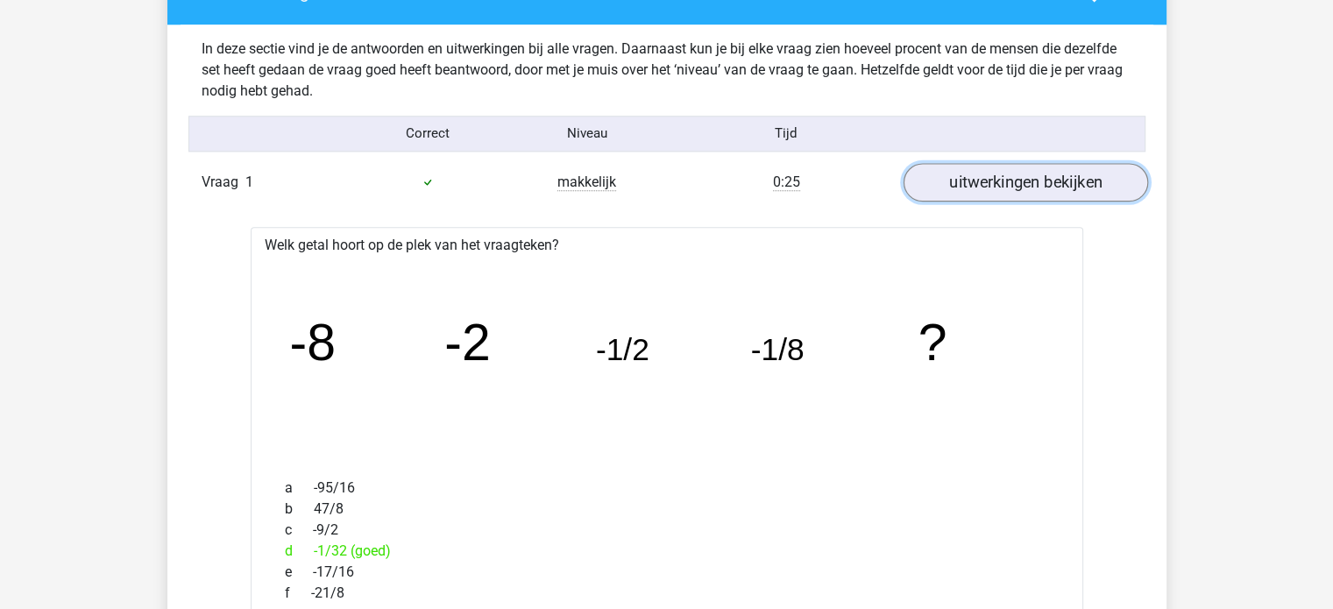
click at [1006, 174] on link "uitwerkingen bekijken" at bounding box center [1025, 182] width 245 height 39
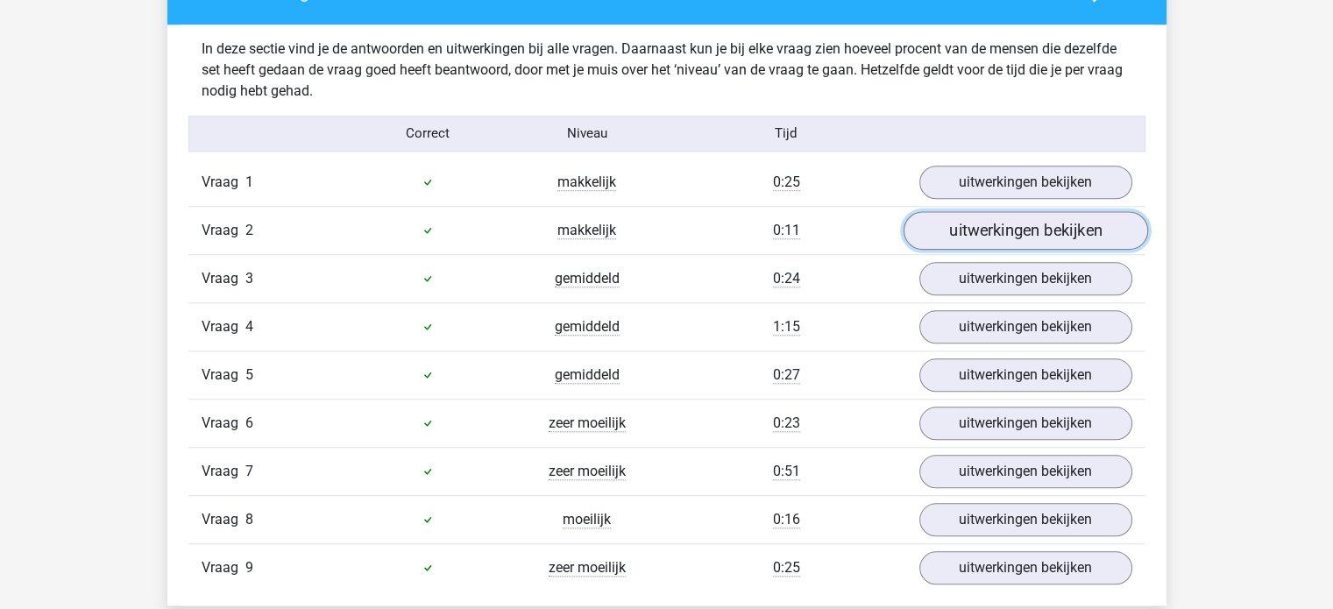
click at [1024, 225] on link "uitwerkingen bekijken" at bounding box center [1025, 230] width 245 height 39
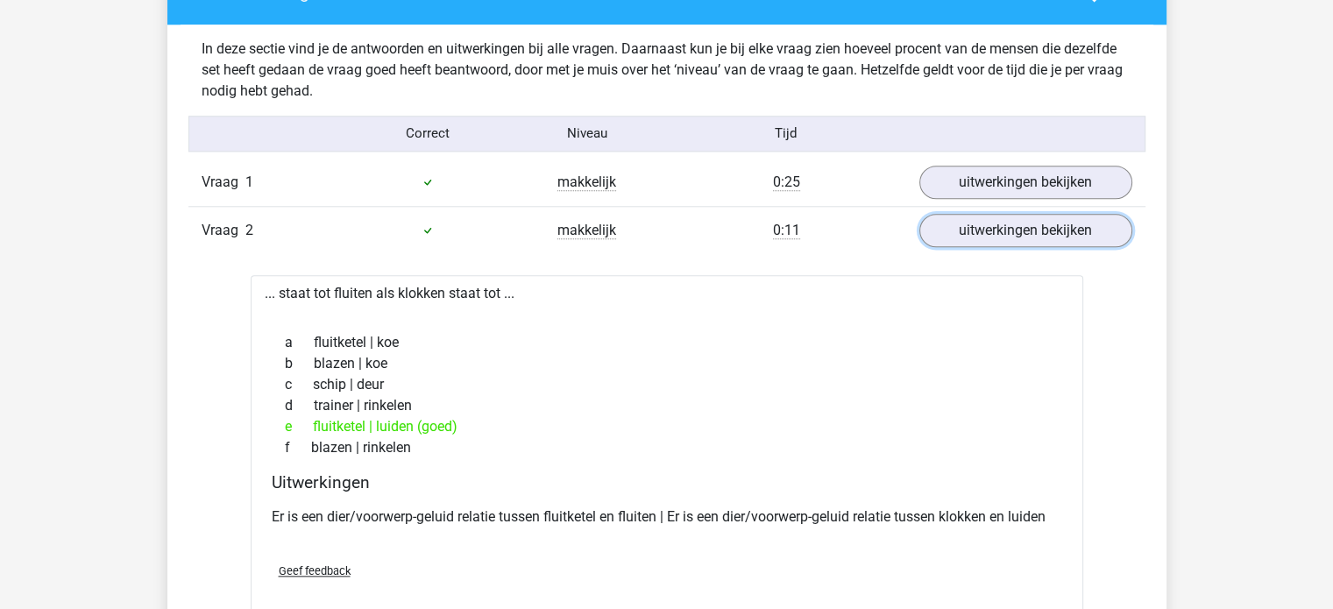
scroll to position [2016, 0]
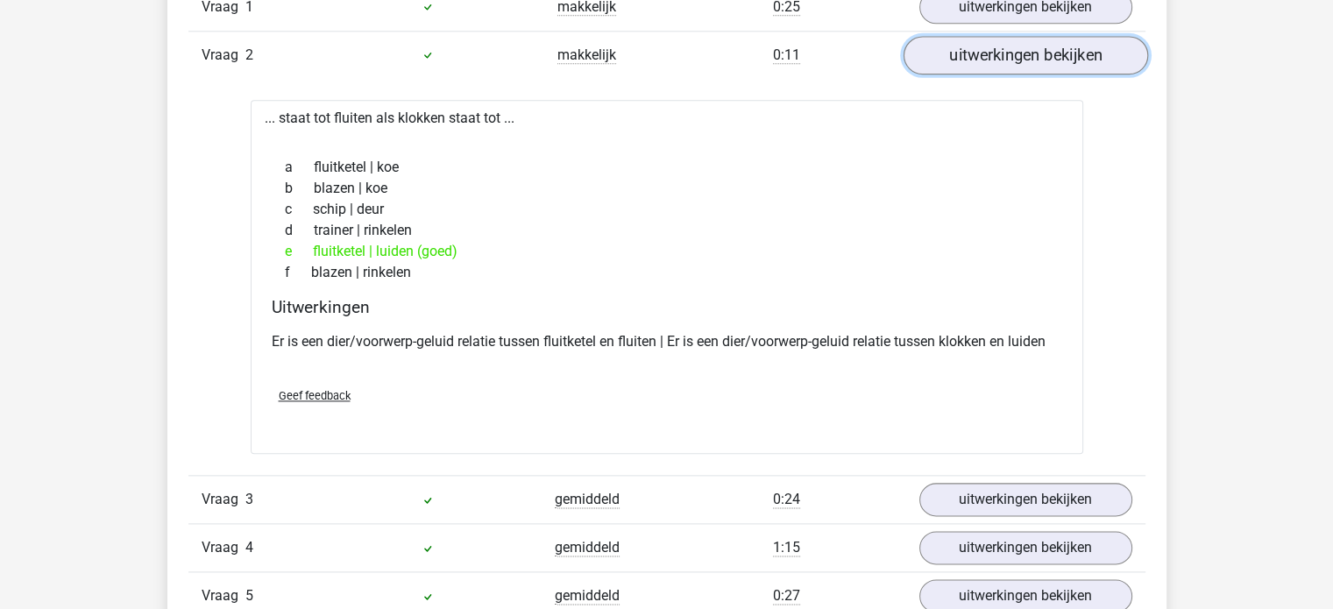
click at [999, 64] on link "uitwerkingen bekijken" at bounding box center [1025, 55] width 245 height 39
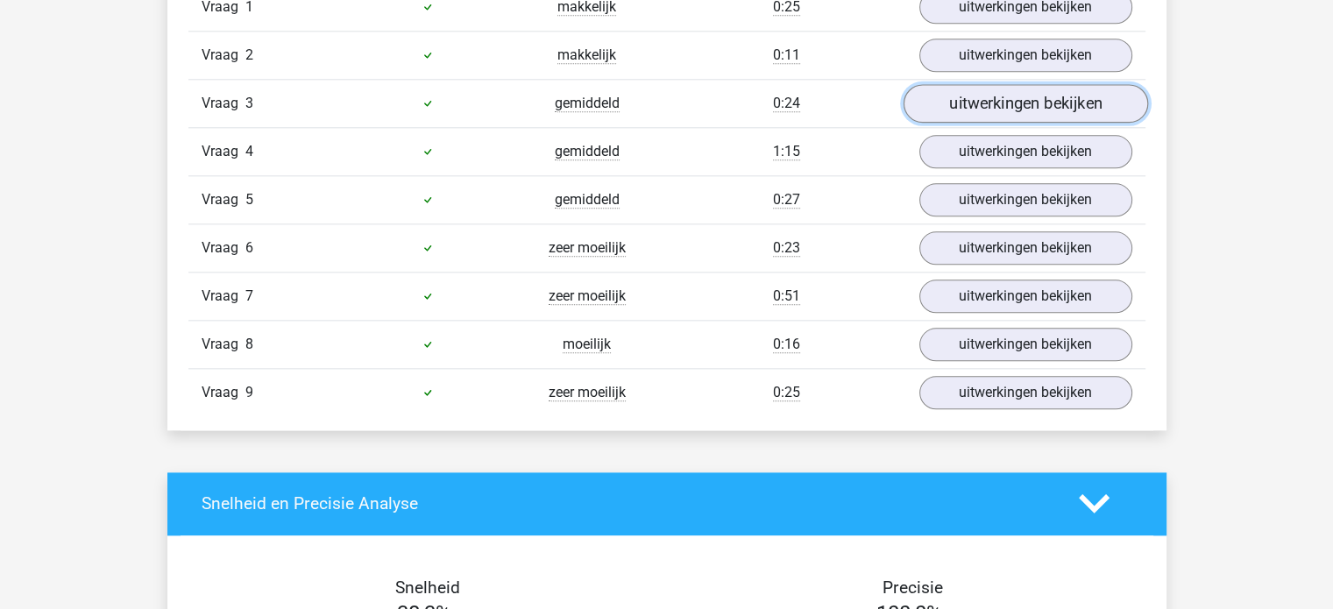
click at [1006, 103] on link "uitwerkingen bekijken" at bounding box center [1025, 103] width 245 height 39
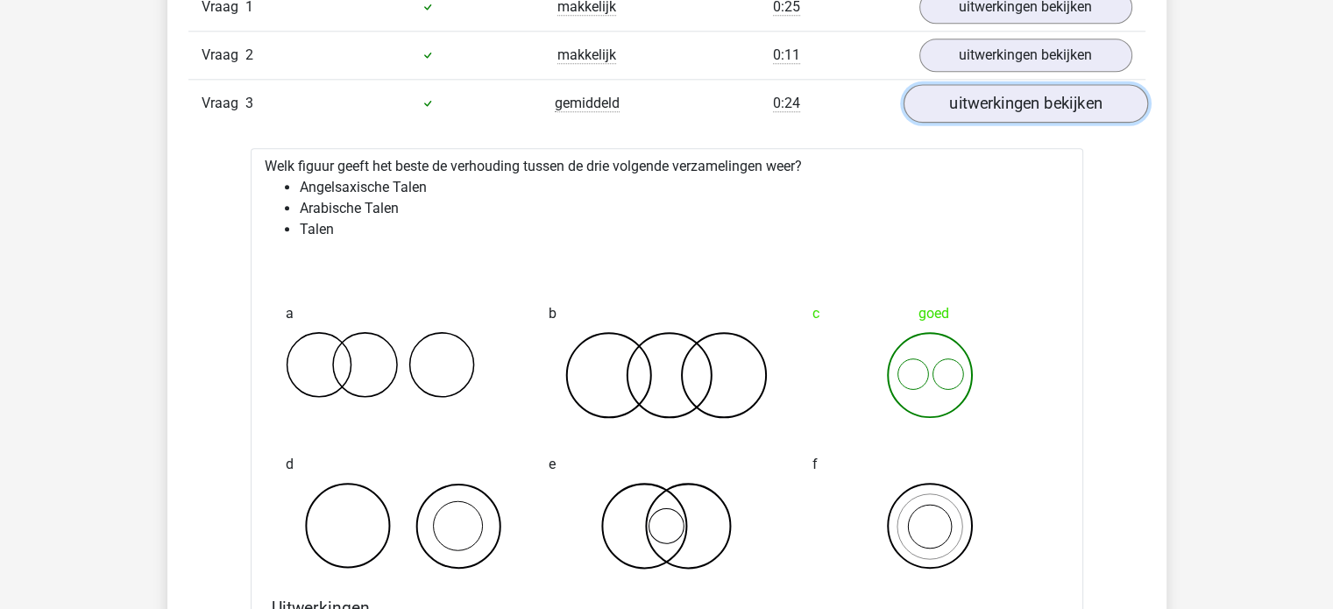
click at [1006, 110] on link "uitwerkingen bekijken" at bounding box center [1025, 103] width 245 height 39
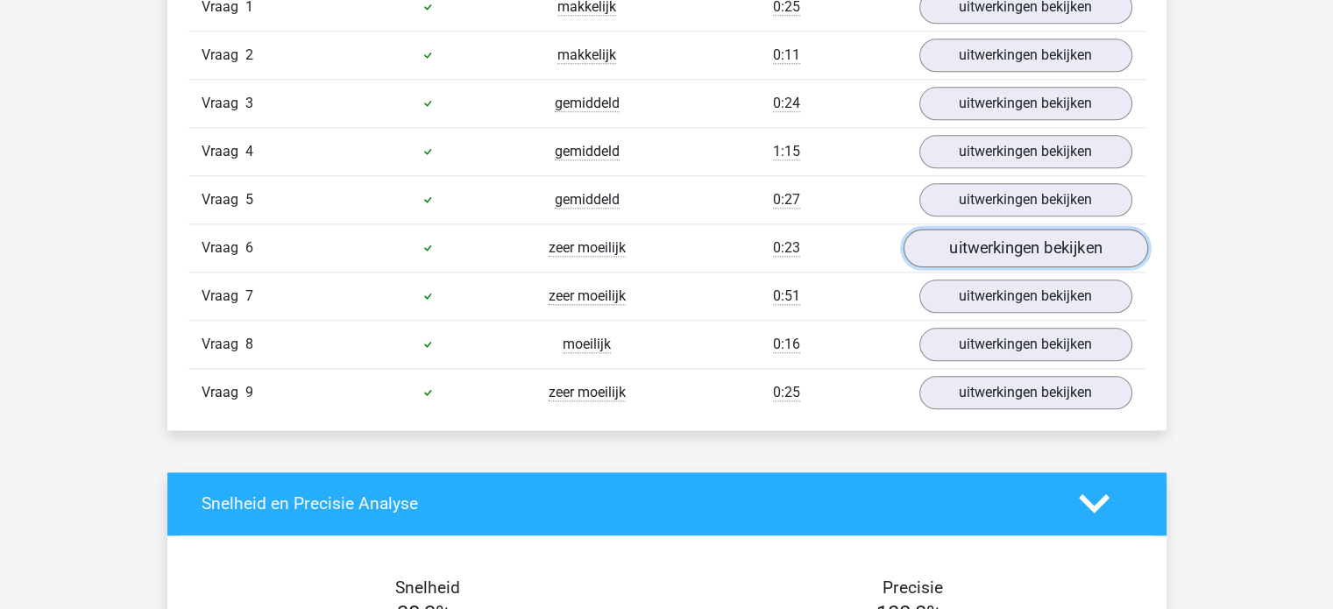
click at [1006, 246] on link "uitwerkingen bekijken" at bounding box center [1025, 248] width 245 height 39
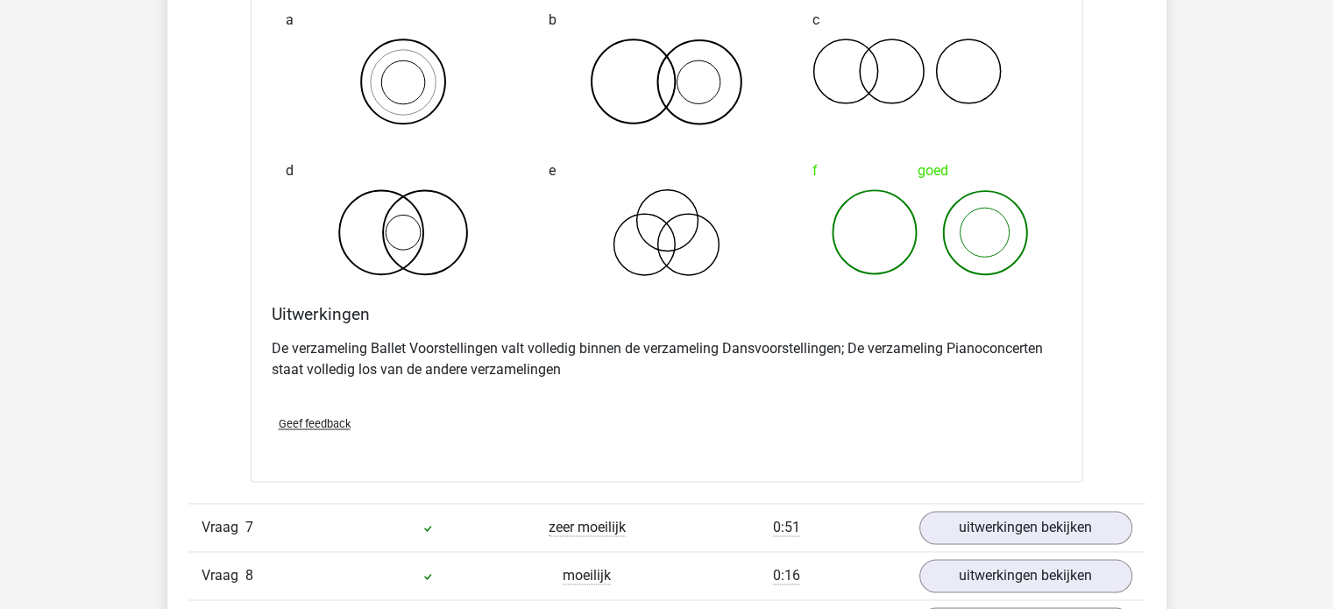
scroll to position [2192, 0]
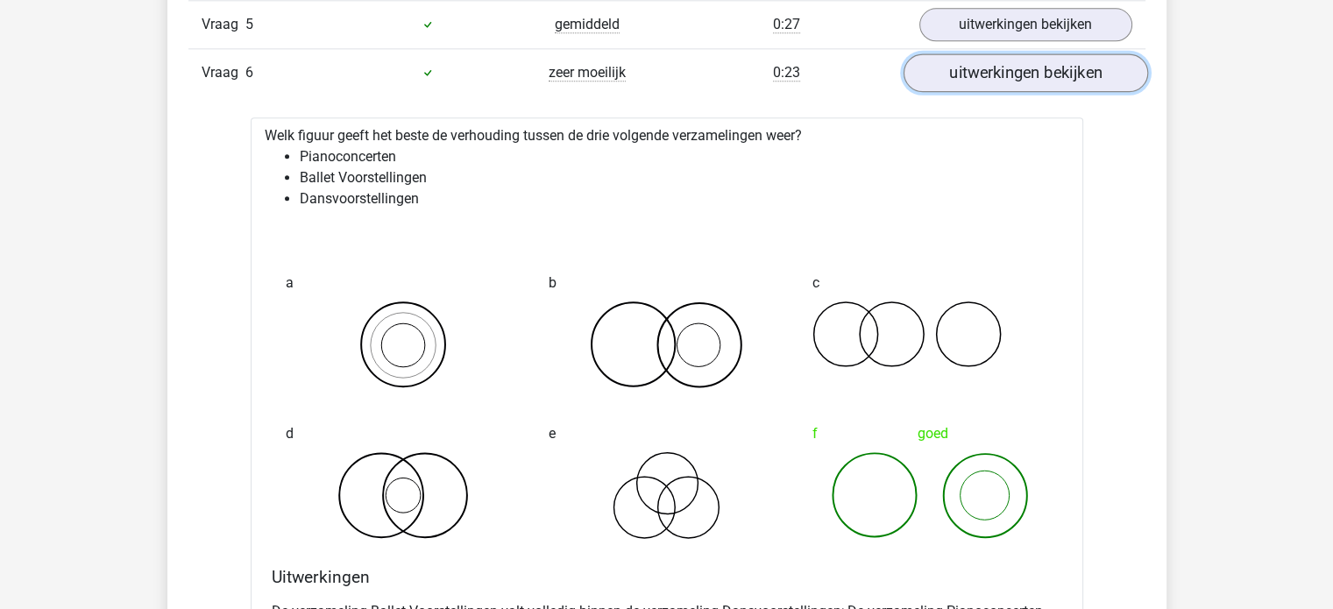
click at [999, 74] on link "uitwerkingen bekijken" at bounding box center [1025, 72] width 245 height 39
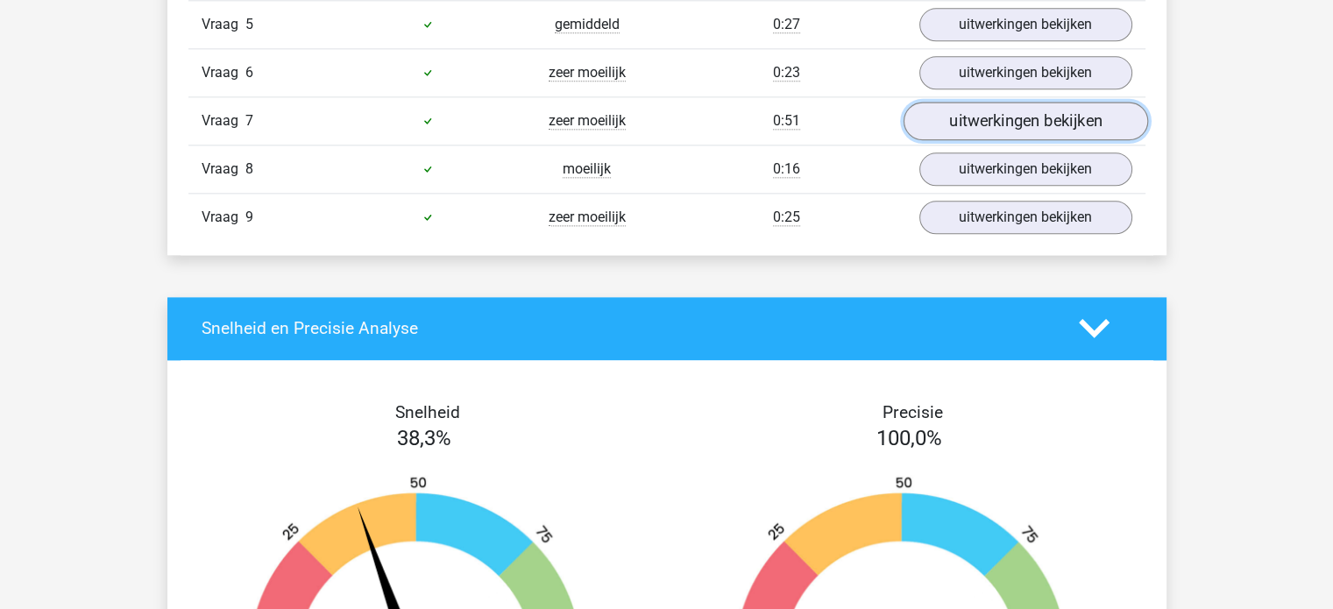
click at [999, 116] on link "uitwerkingen bekijken" at bounding box center [1025, 121] width 245 height 39
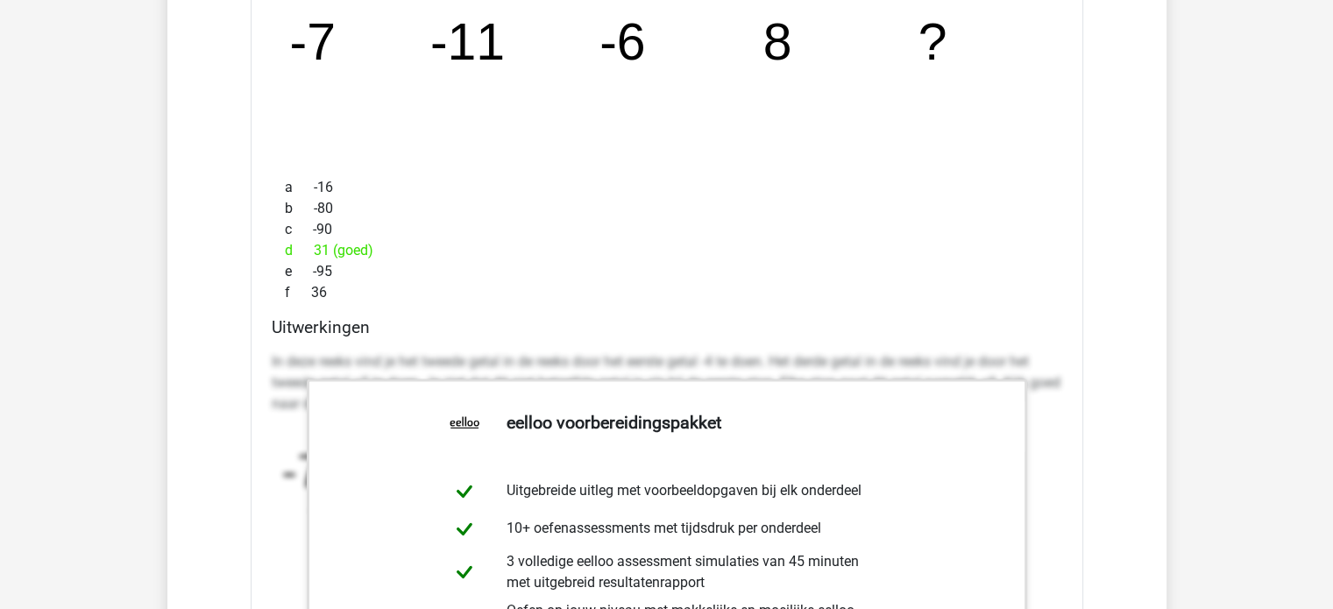
scroll to position [2279, 0]
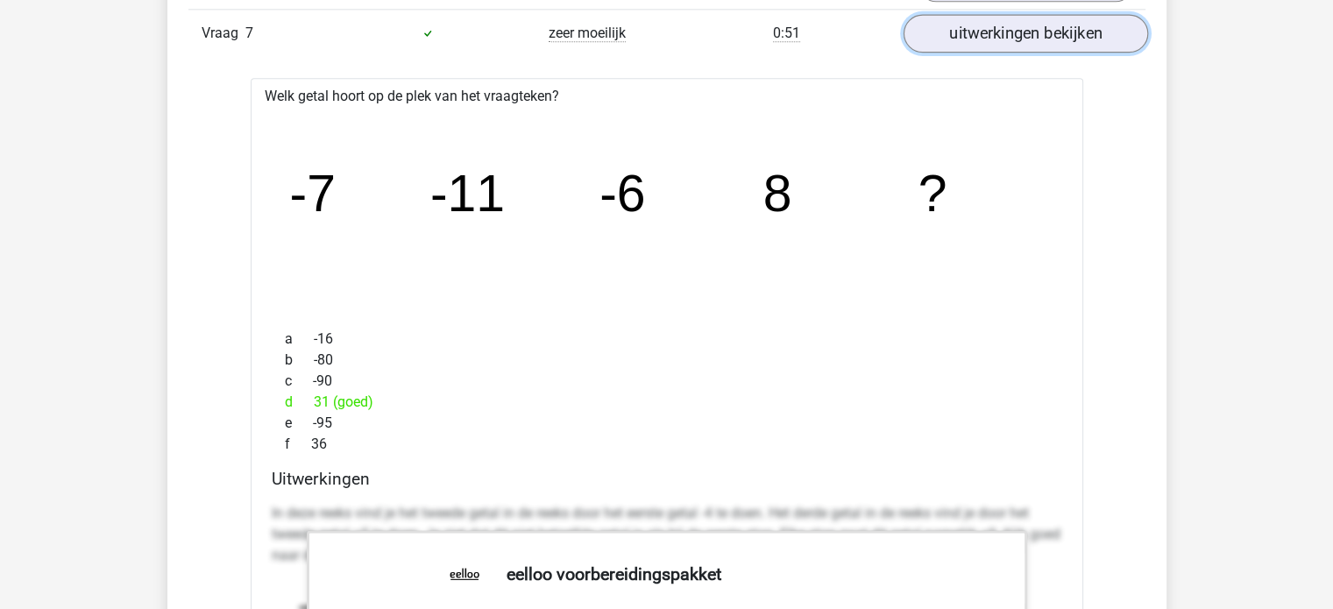
click at [996, 31] on link "uitwerkingen bekijken" at bounding box center [1025, 33] width 245 height 39
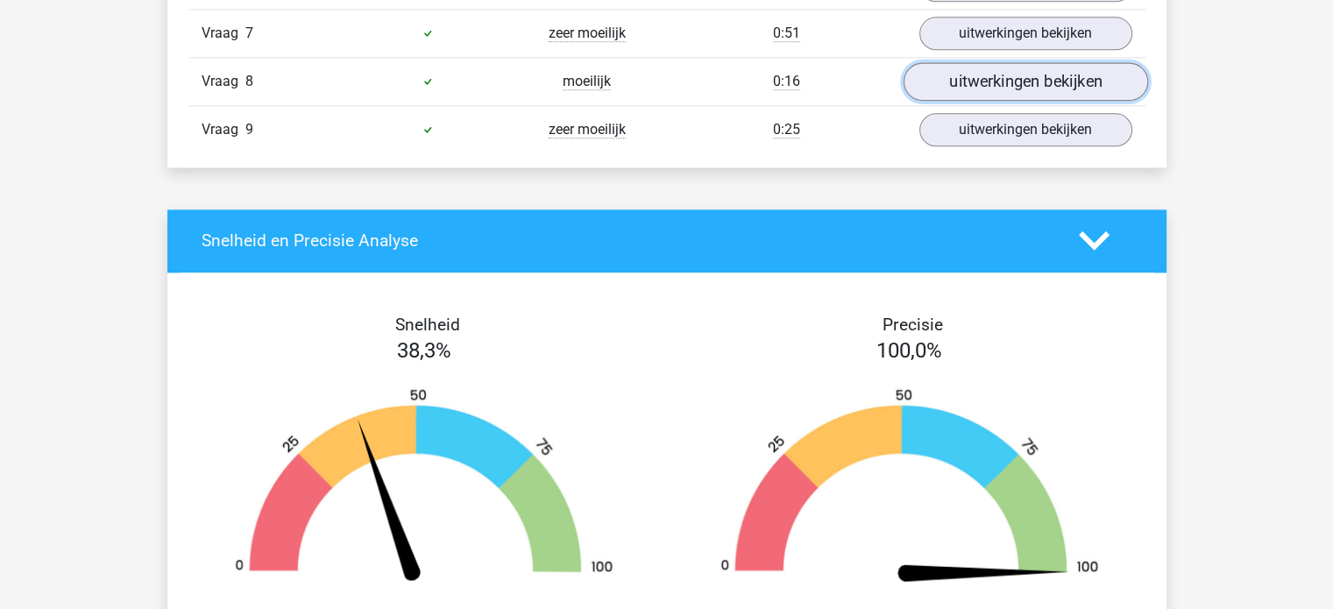
click at [999, 71] on link "uitwerkingen bekijken" at bounding box center [1025, 81] width 245 height 39
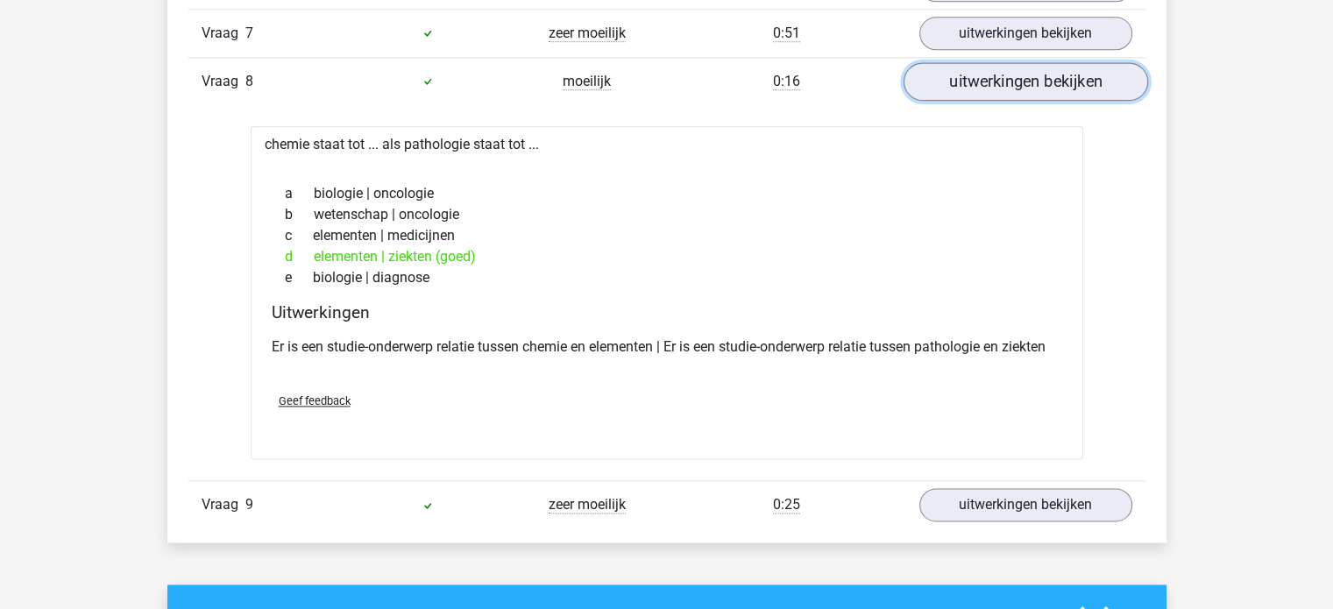
click at [999, 71] on link "uitwerkingen bekijken" at bounding box center [1025, 81] width 245 height 39
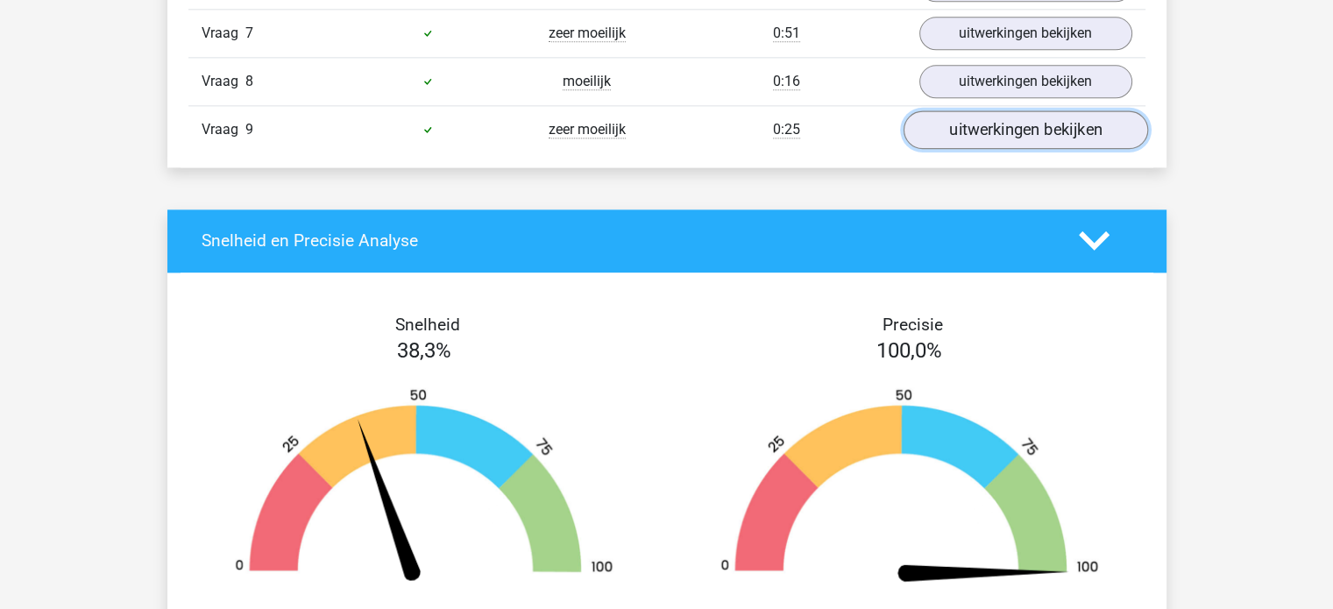
click at [998, 126] on link "uitwerkingen bekijken" at bounding box center [1025, 129] width 245 height 39
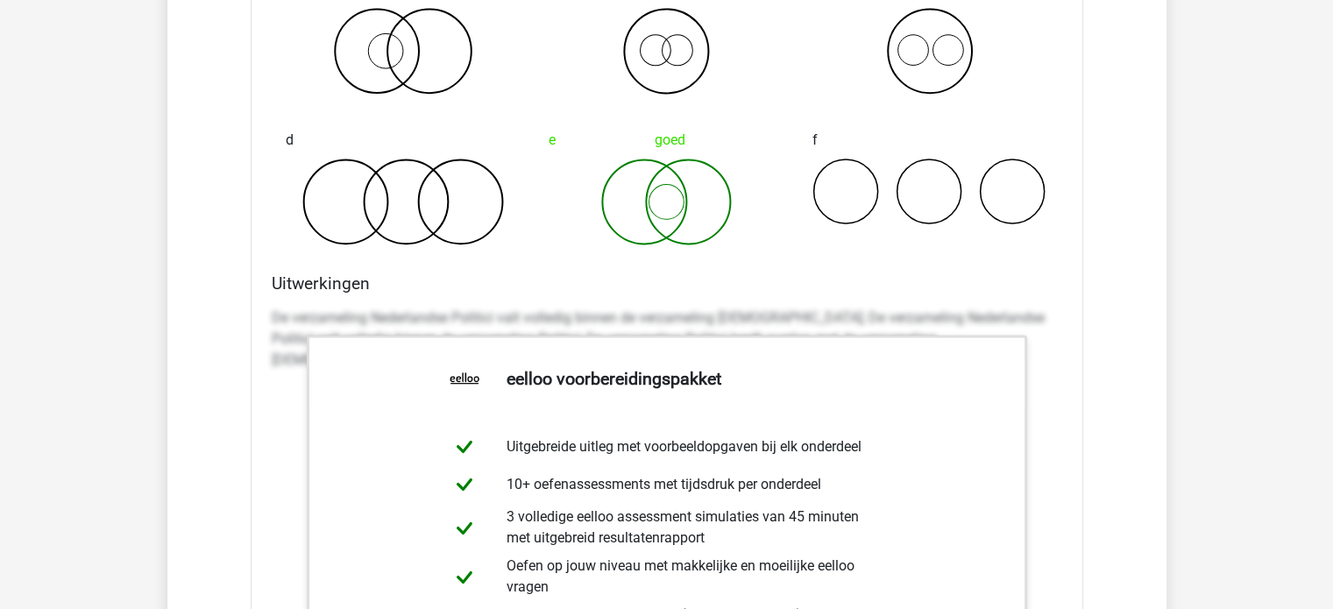
scroll to position [2367, 0]
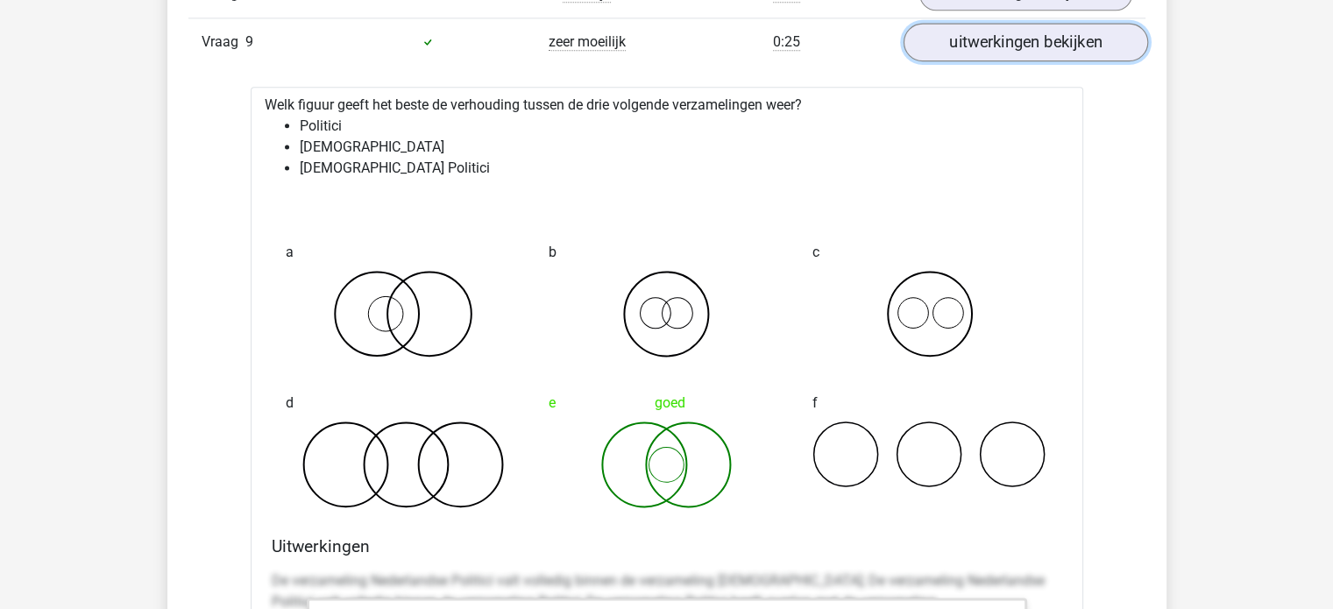
click at [1011, 39] on link "uitwerkingen bekijken" at bounding box center [1025, 42] width 245 height 39
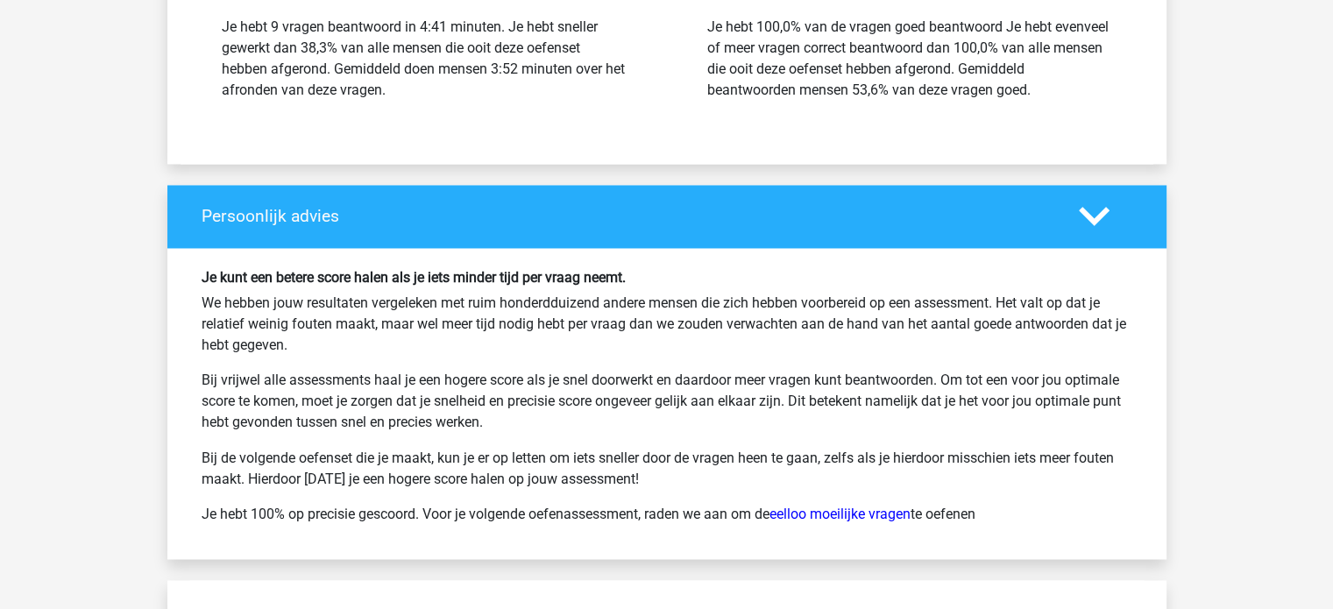
scroll to position [2192, 0]
